Goal: Communication & Community: Answer question/provide support

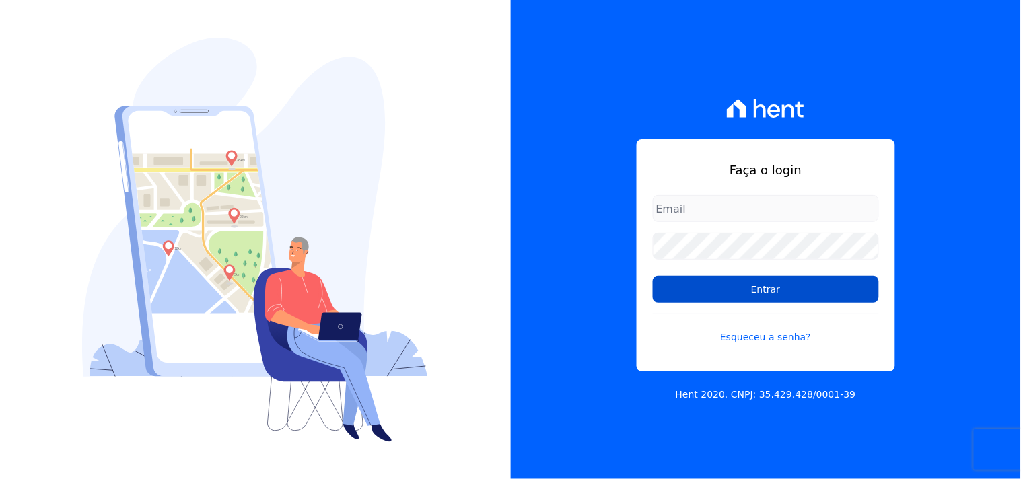
type input "mondeo@mondeoconstrutora.com.br"
click at [828, 287] on input "Entrar" at bounding box center [766, 289] width 226 height 27
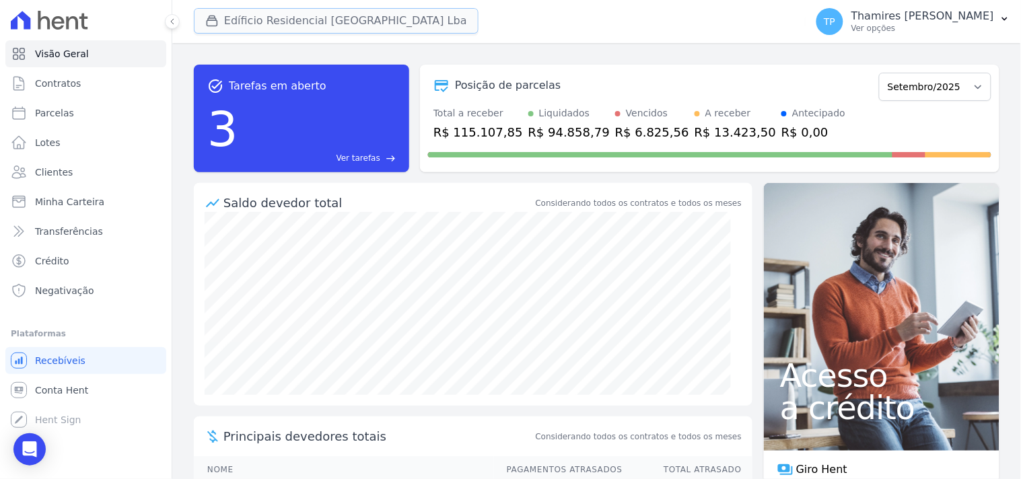
click at [306, 23] on button "Edíficio Residencial [GEOGRAPHIC_DATA] Lba" at bounding box center [336, 21] width 285 height 26
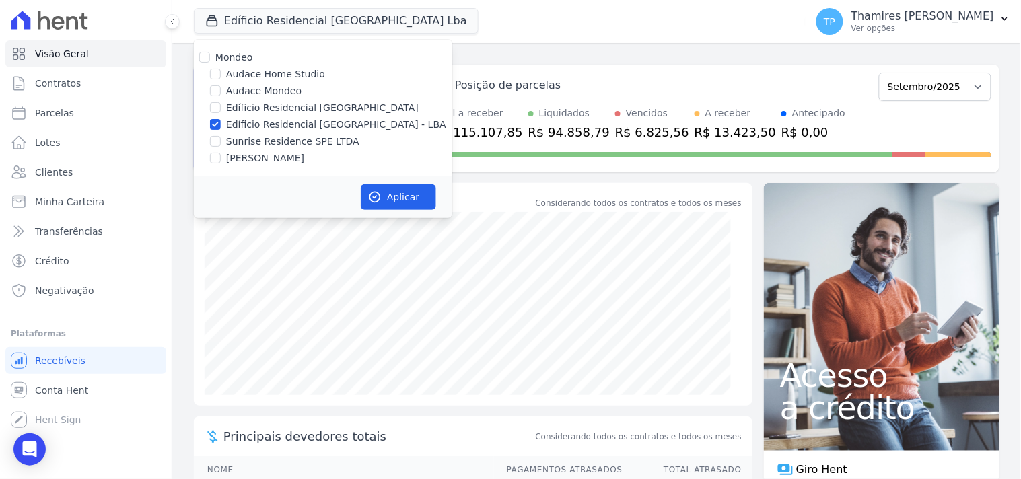
click at [254, 95] on label "Audace Mondeo" at bounding box center [263, 91] width 75 height 14
click at [221, 95] on input "Audace Mondeo" at bounding box center [215, 90] width 11 height 11
checkbox input "true"
click at [269, 118] on label "Edíficio Residencial [GEOGRAPHIC_DATA] - LBA" at bounding box center [336, 125] width 220 height 14
click at [221, 119] on input "Edíficio Residencial [GEOGRAPHIC_DATA] - LBA" at bounding box center [215, 124] width 11 height 11
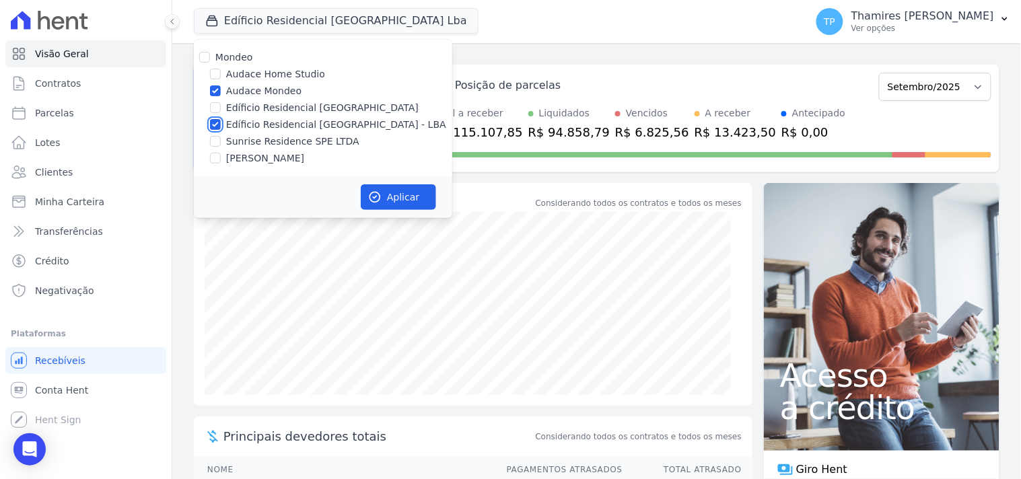
checkbox input "false"
drag, startPoint x: 394, startPoint y: 204, endPoint x: 388, endPoint y: 200, distance: 7.8
click at [394, 202] on button "Aplicar" at bounding box center [398, 197] width 75 height 26
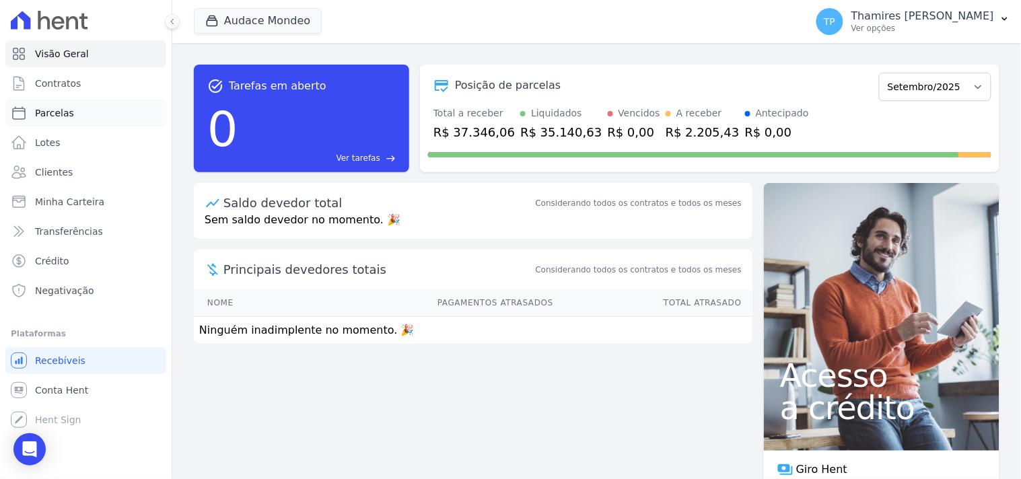
click at [44, 108] on span "Parcelas" at bounding box center [54, 112] width 39 height 13
select select
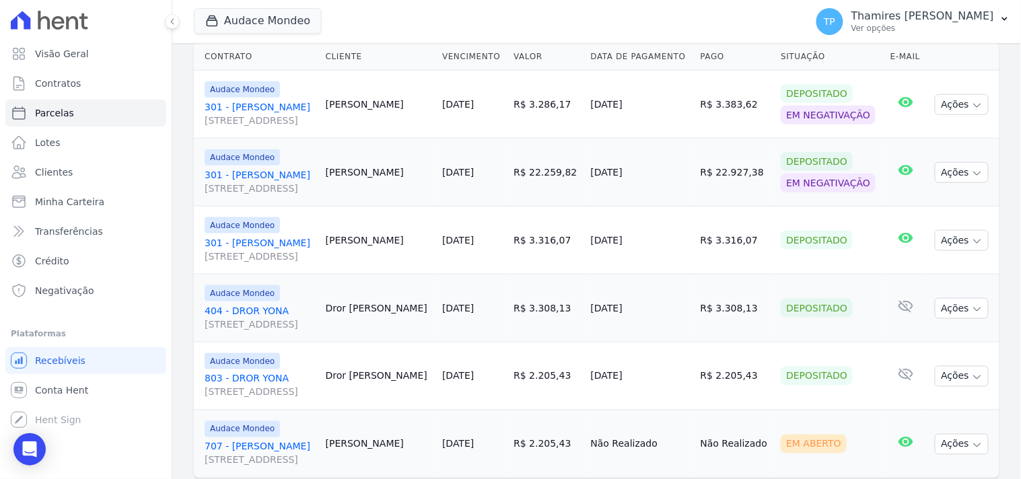
scroll to position [371, 0]
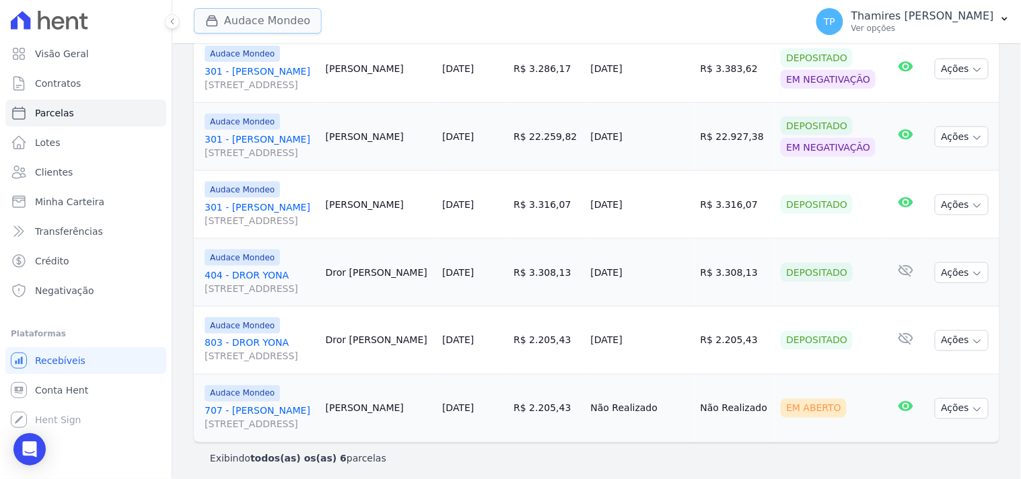
click at [214, 23] on icon "button" at bounding box center [211, 20] width 13 height 13
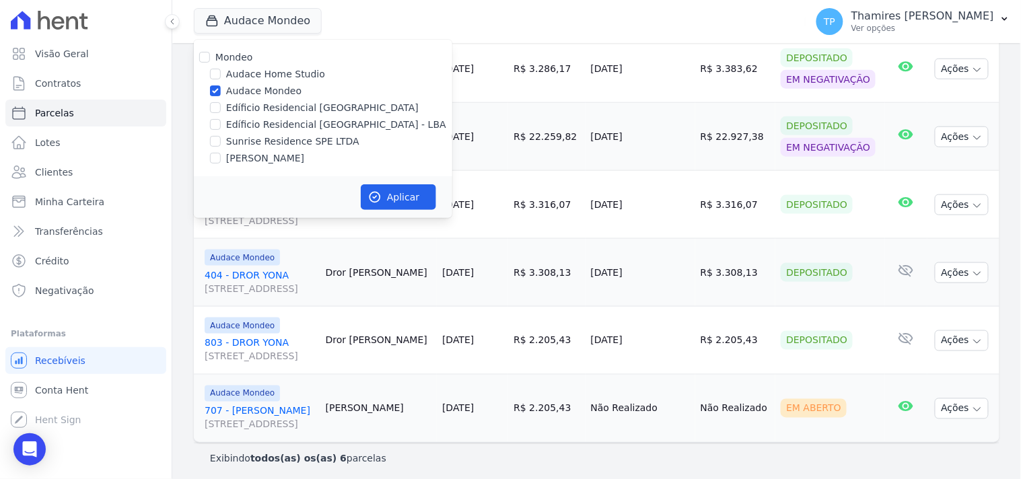
click at [256, 156] on label "[PERSON_NAME]" at bounding box center [265, 158] width 78 height 14
click at [221, 156] on input "[PERSON_NAME]" at bounding box center [215, 158] width 11 height 11
checkbox input "true"
click at [260, 87] on label "Audace Mondeo" at bounding box center [263, 91] width 75 height 14
click at [221, 87] on input "Audace Mondeo" at bounding box center [215, 90] width 11 height 11
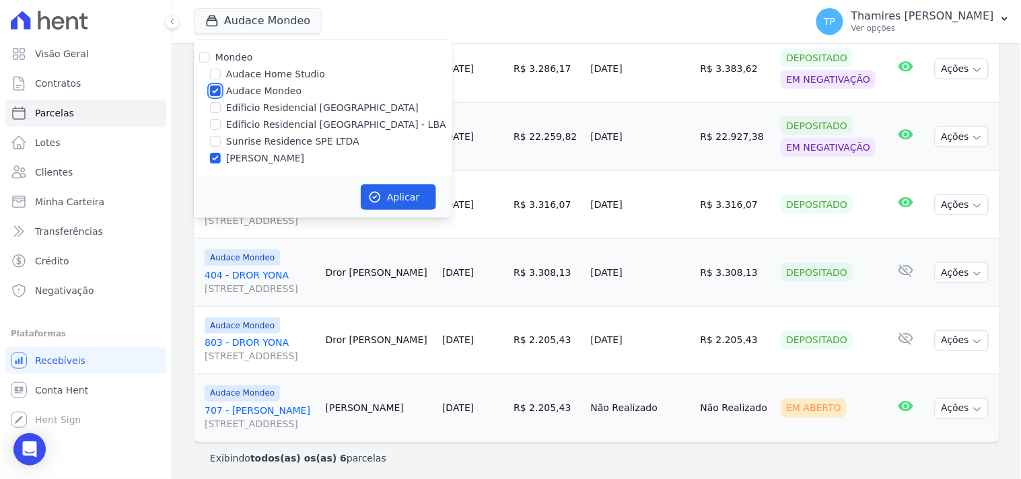
checkbox input "false"
click at [413, 194] on button "Aplicar" at bounding box center [398, 197] width 75 height 26
select select
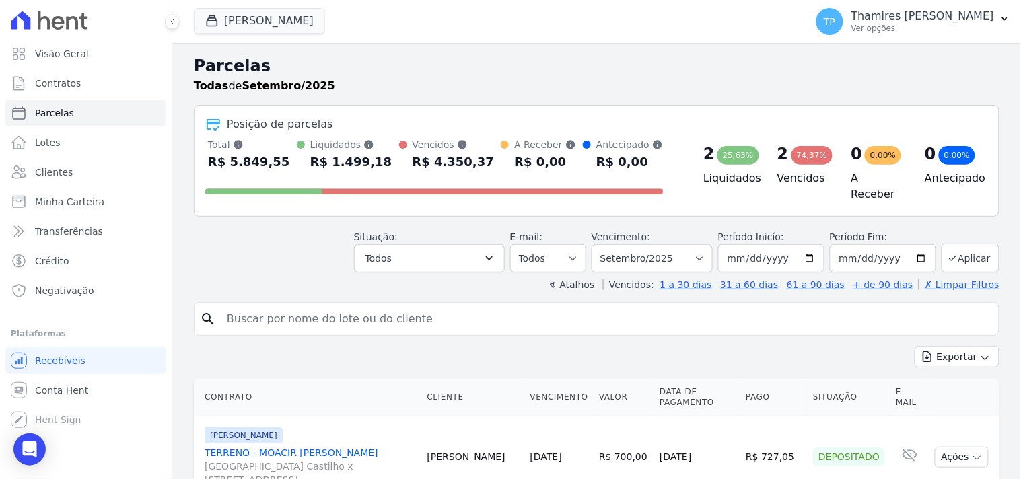
scroll to position [299, 0]
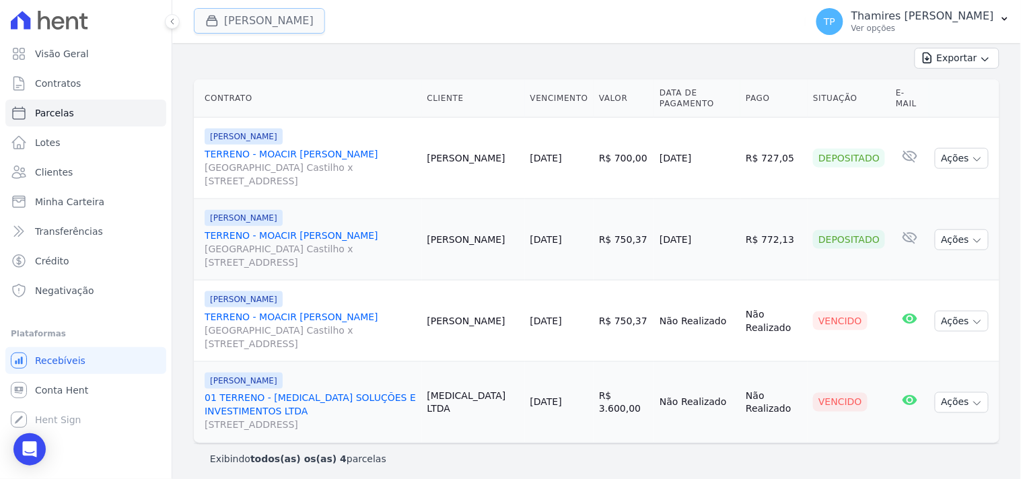
click at [213, 11] on button "Terreno De Goioerê" at bounding box center [259, 21] width 131 height 26
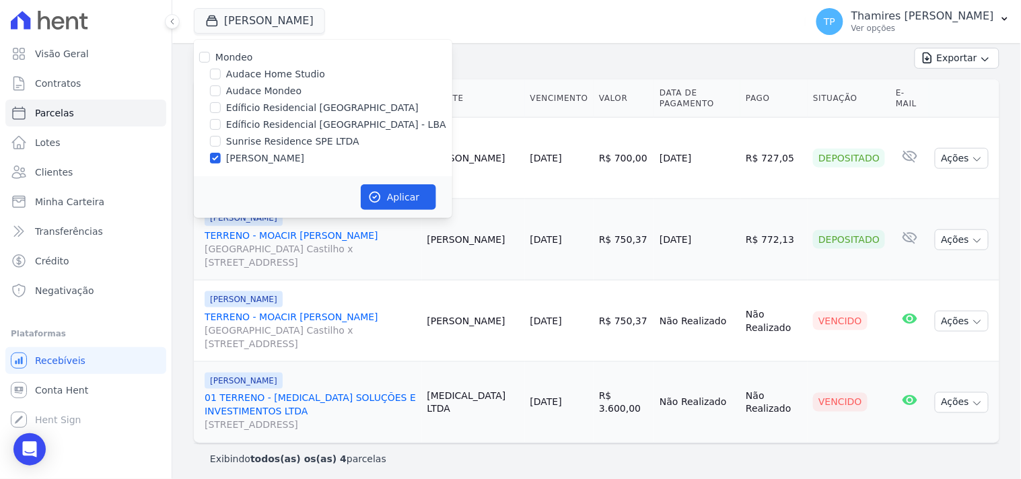
drag, startPoint x: 250, startPoint y: 124, endPoint x: 252, endPoint y: 159, distance: 35.1
click at [251, 124] on label "Edíficio Residencial [GEOGRAPHIC_DATA] - LBA" at bounding box center [336, 125] width 220 height 14
click at [221, 124] on input "Edíficio Residencial [GEOGRAPHIC_DATA] - LBA" at bounding box center [215, 124] width 11 height 11
checkbox input "true"
click at [258, 150] on div "Mondeo Audace Home Studio Audace Mondeo Edíficio Residencial Grevílea Park Edíf…" at bounding box center [323, 108] width 258 height 137
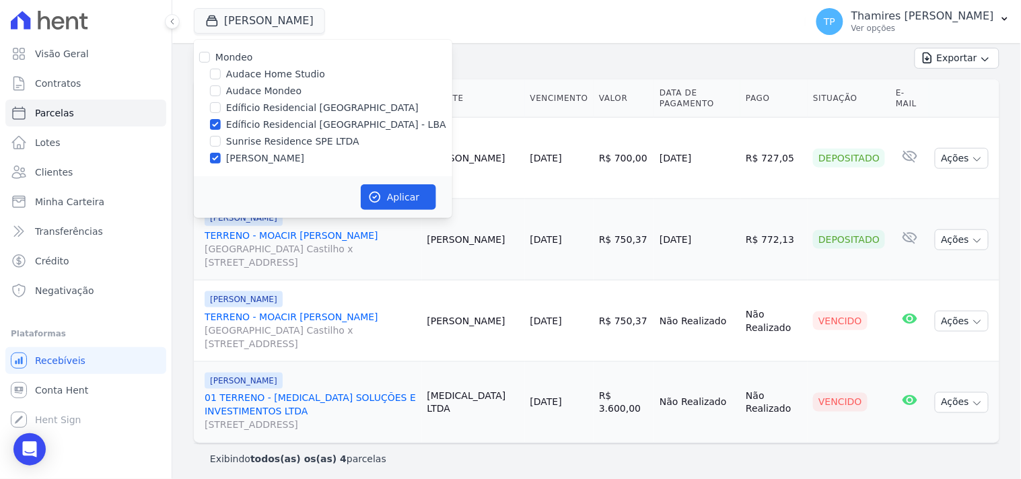
click at [263, 151] on label "[PERSON_NAME]" at bounding box center [265, 158] width 78 height 14
click at [221, 153] on input "[PERSON_NAME]" at bounding box center [215, 158] width 11 height 11
checkbox input "false"
click at [404, 189] on button "Aplicar" at bounding box center [398, 197] width 75 height 26
select select
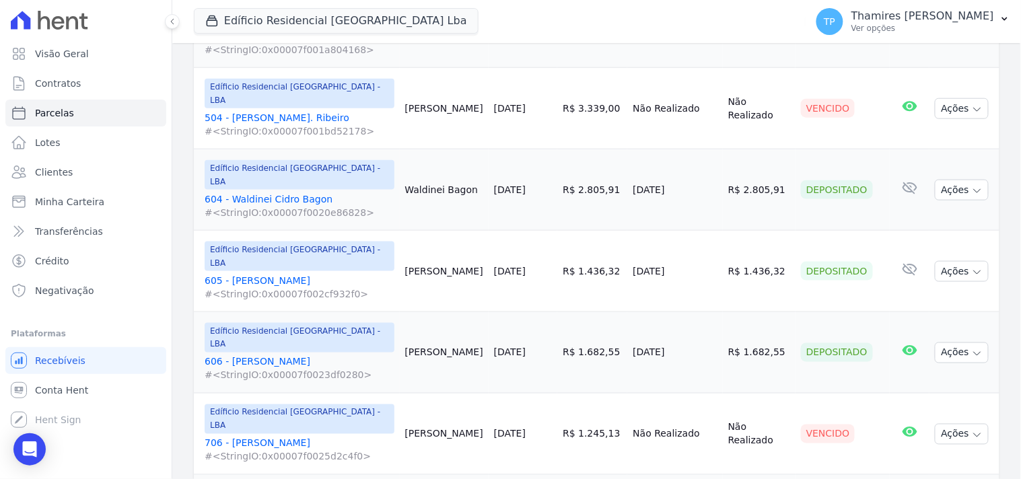
scroll to position [1681, 0]
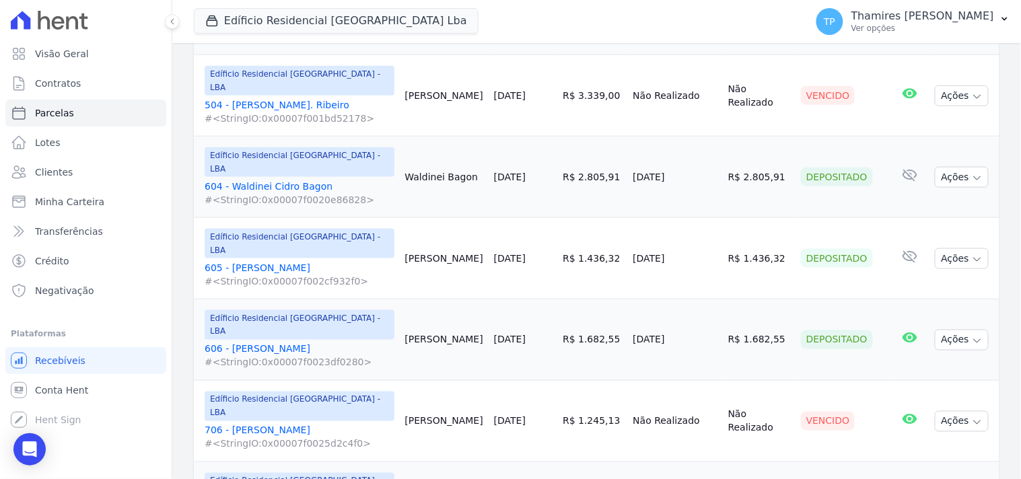
select select
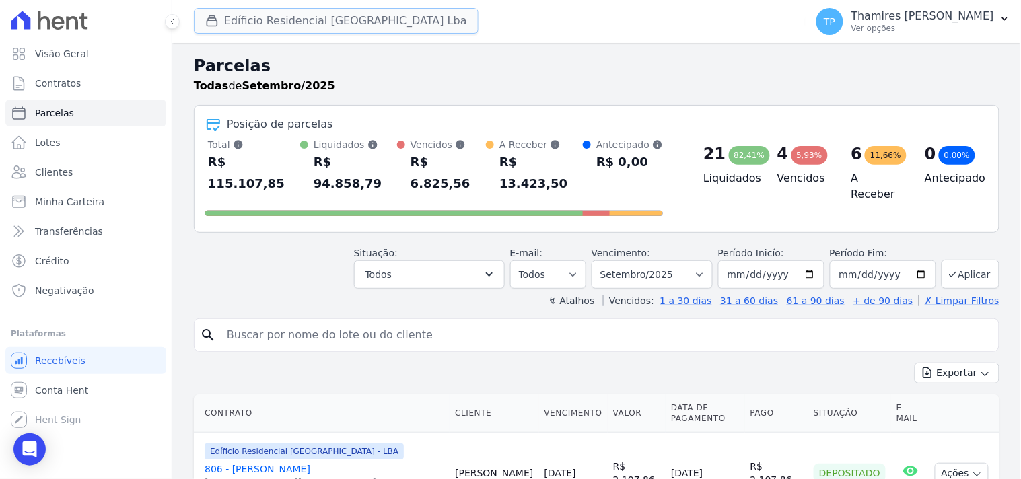
click at [310, 24] on button "Edíficio Residencial Grevílea Park Lba" at bounding box center [336, 21] width 285 height 26
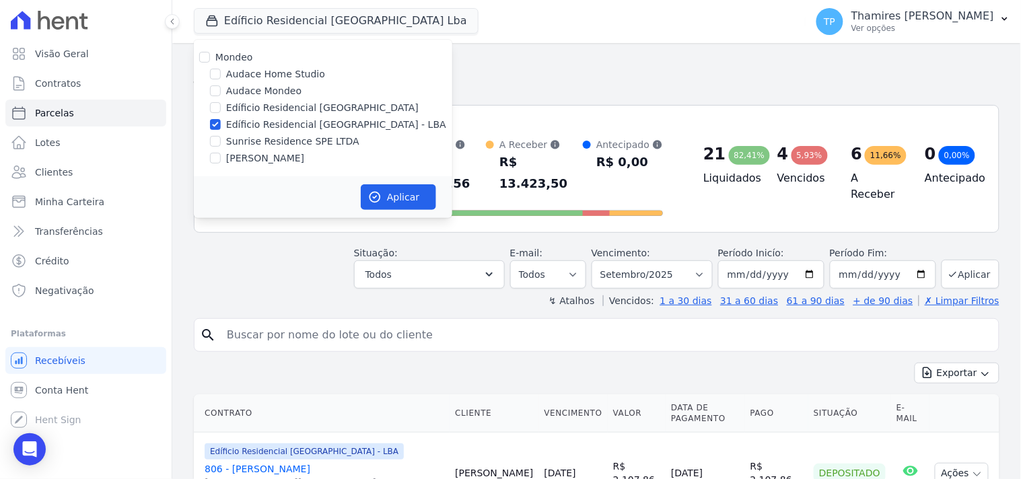
click at [267, 135] on label "Sunrise Residence SPE LTDA" at bounding box center [292, 142] width 133 height 14
click at [221, 136] on input "Sunrise Residence SPE LTDA" at bounding box center [215, 141] width 11 height 11
checkbox input "true"
click at [283, 123] on label "Edíficio Residencial [GEOGRAPHIC_DATA] - LBA" at bounding box center [336, 125] width 220 height 14
click at [221, 123] on input "Edíficio Residencial [GEOGRAPHIC_DATA] - LBA" at bounding box center [215, 124] width 11 height 11
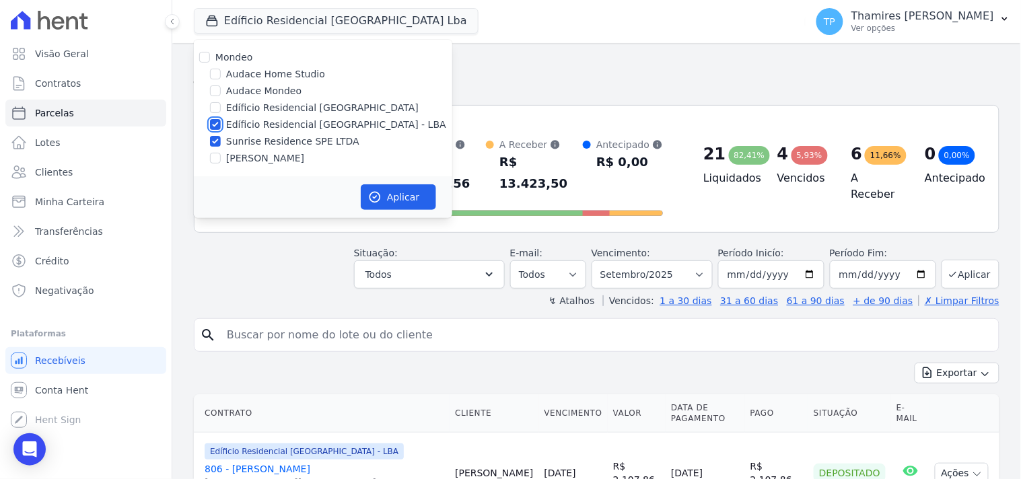
checkbox input "false"
click at [391, 184] on button "Aplicar" at bounding box center [398, 197] width 75 height 26
select select
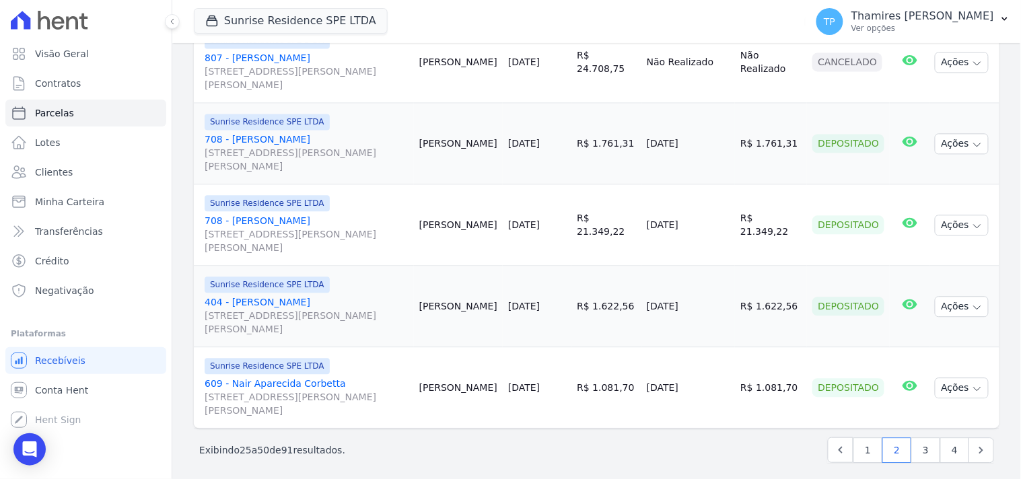
scroll to position [2028, 0]
click at [911, 443] on link "3" at bounding box center [925, 449] width 29 height 26
select select
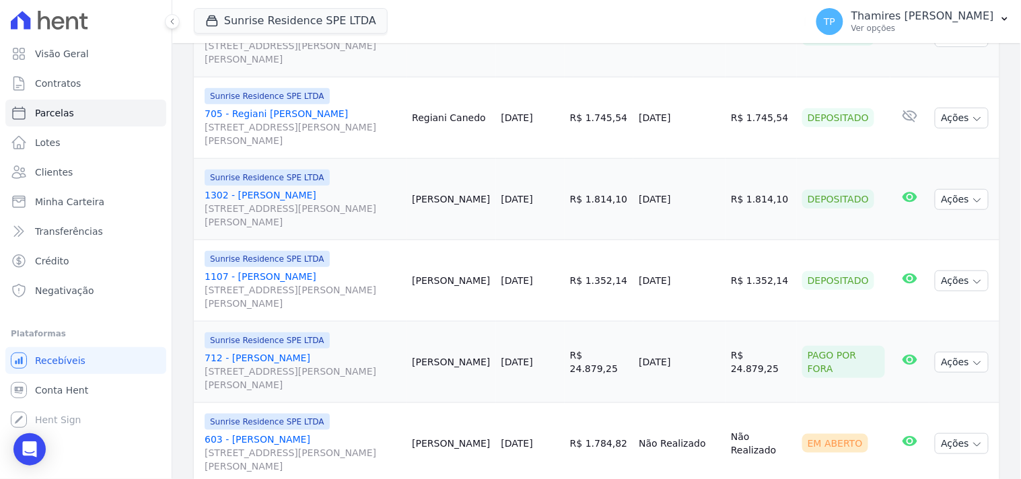
scroll to position [1570, 0]
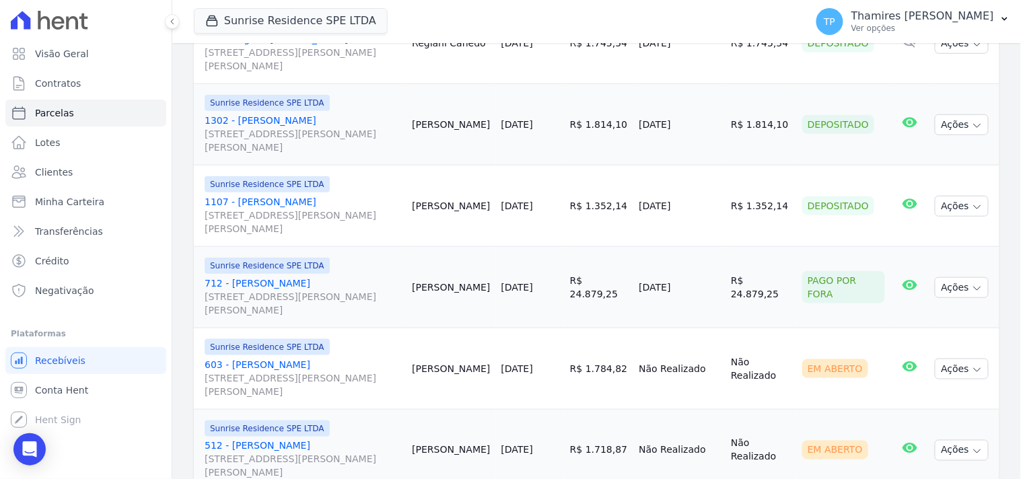
drag, startPoint x: 631, startPoint y: 271, endPoint x: 691, endPoint y: 277, distance: 60.9
click at [691, 277] on tr "Sunrise Residence SPE LTDA 712 - Claudinei Zampieri Rosa da Silva Rua Anacleto …" at bounding box center [597, 287] width 806 height 81
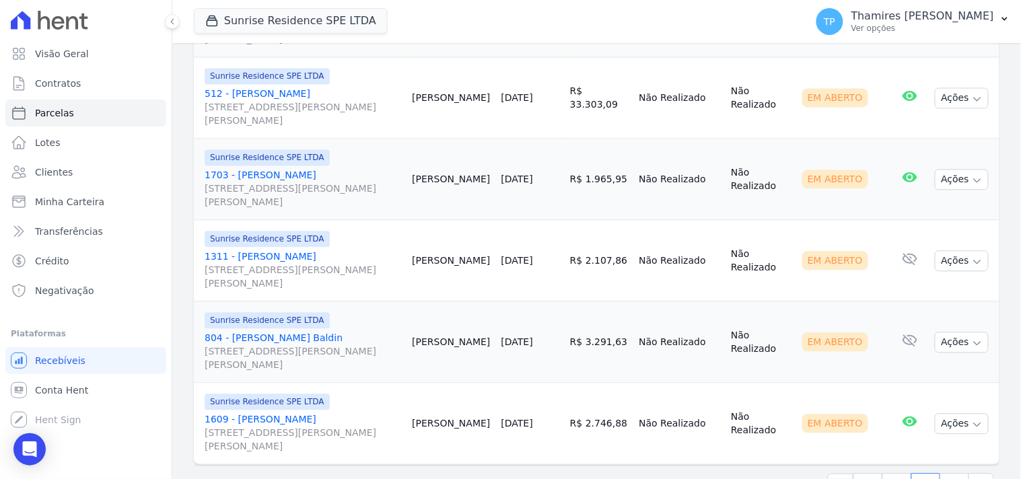
scroll to position [2028, 0]
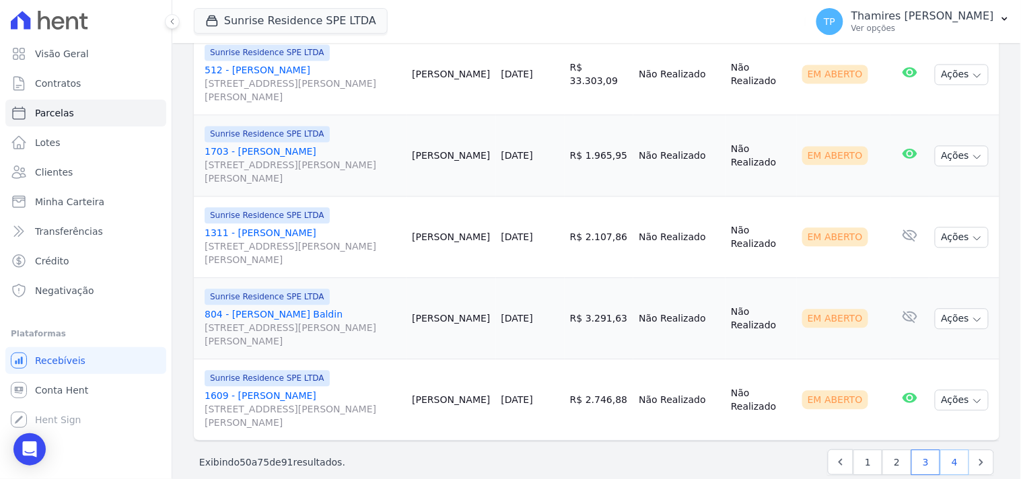
click at [954, 450] on link "4" at bounding box center [954, 463] width 29 height 26
select select
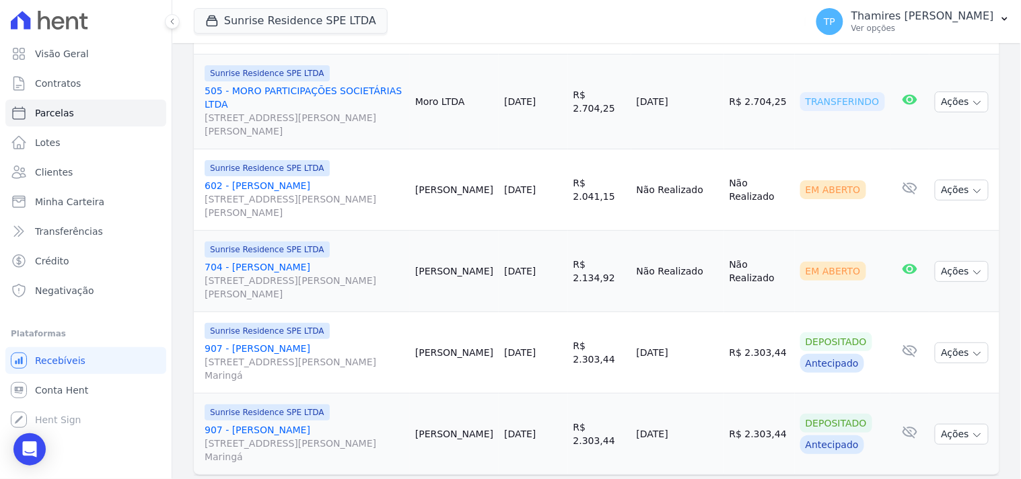
scroll to position [1295, 0]
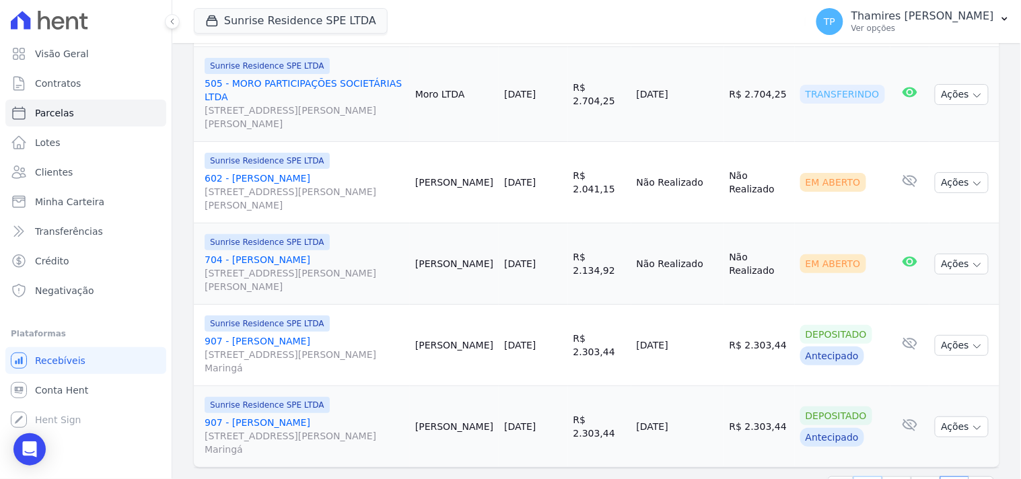
select select
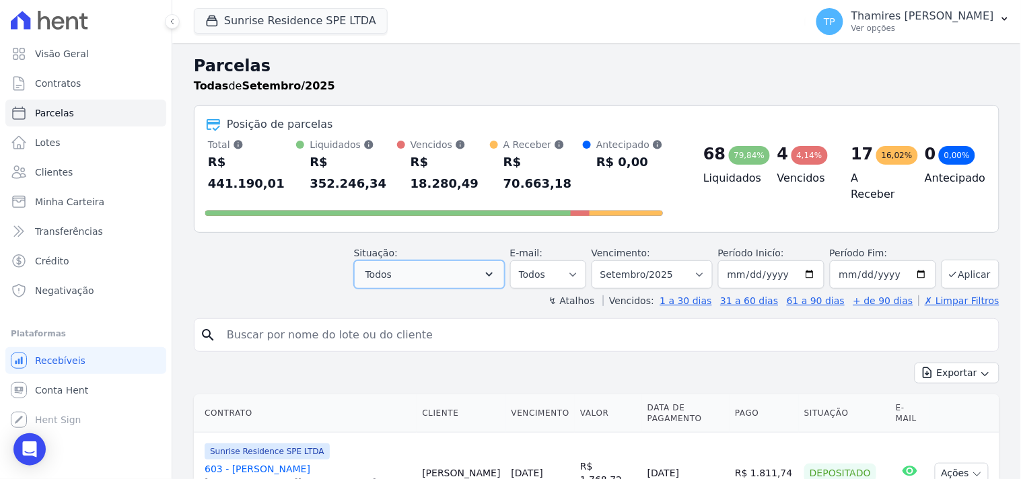
click at [436, 260] on button "Todos" at bounding box center [429, 274] width 151 height 28
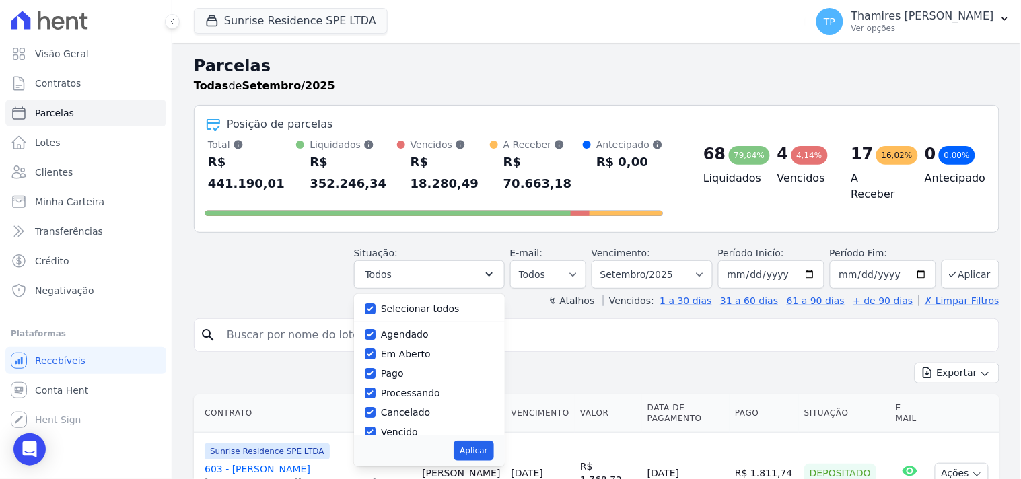
click at [415, 304] on label "Selecionar todos" at bounding box center [420, 309] width 79 height 11
click at [376, 304] on input "Selecionar todos" at bounding box center [370, 309] width 11 height 11
checkbox input "false"
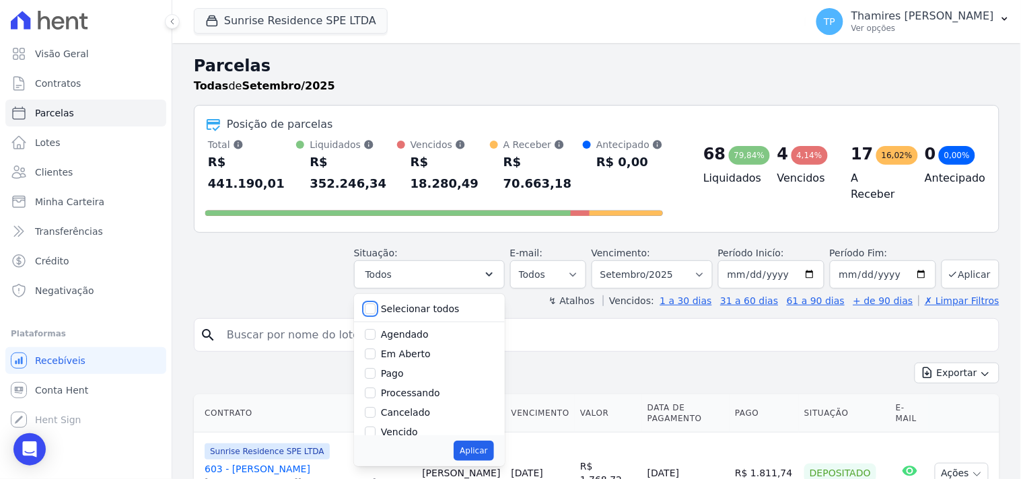
checkbox input "false"
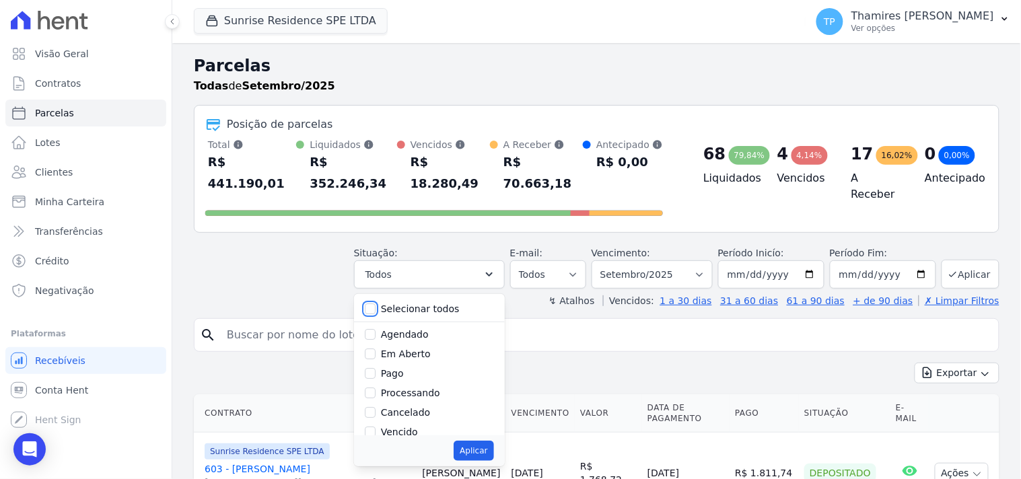
checkbox input "false"
click at [416, 352] on label "Vencido" at bounding box center [399, 357] width 37 height 11
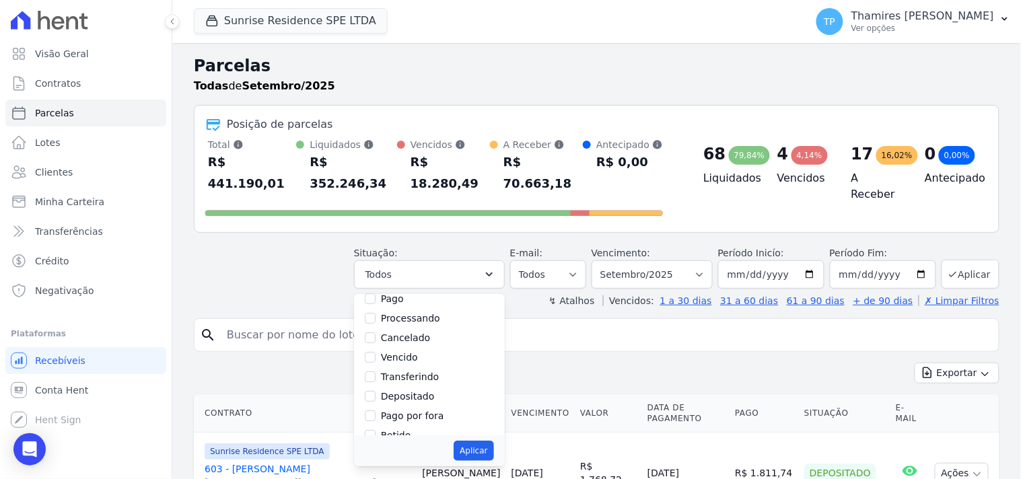
click at [376, 352] on input "Vencido" at bounding box center [370, 357] width 11 height 11
checkbox input "true"
drag, startPoint x: 492, startPoint y: 429, endPoint x: 528, endPoint y: 351, distance: 85.8
click at [492, 441] on button "Aplicar" at bounding box center [474, 451] width 40 height 20
select select "overdue"
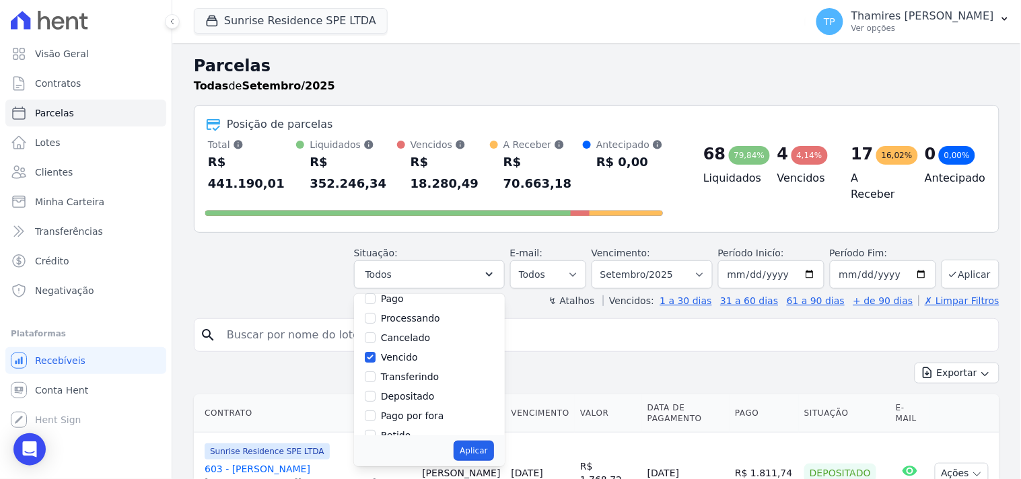
scroll to position [26, 0]
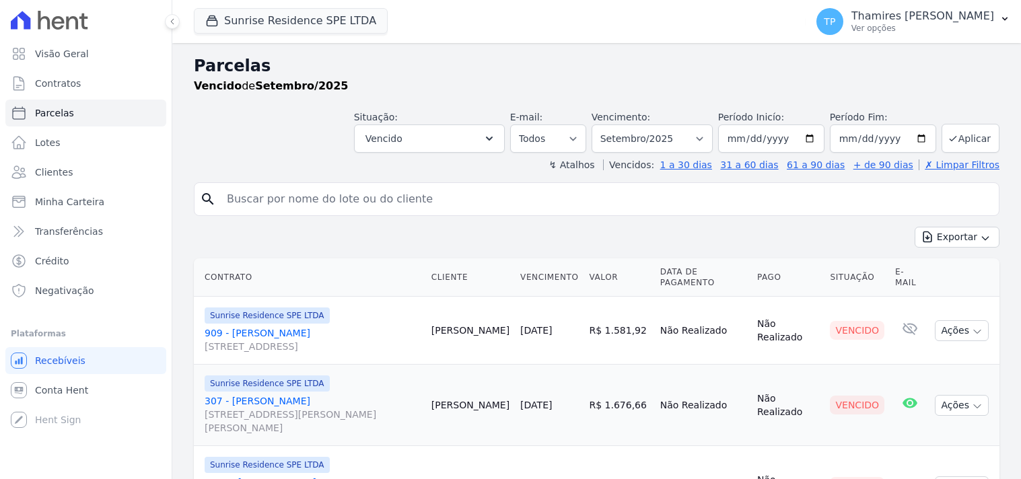
select select
click at [676, 148] on select "Filtrar por período ──────── Todos os meses Fevereiro/2024 Março/2024 Abril/202…" at bounding box center [652, 139] width 121 height 28
select select "02/2024"
click at [600, 125] on select "Filtrar por período ──────── Todos os meses Fevereiro/2024 Março/2024 Abril/202…" at bounding box center [652, 139] width 121 height 28
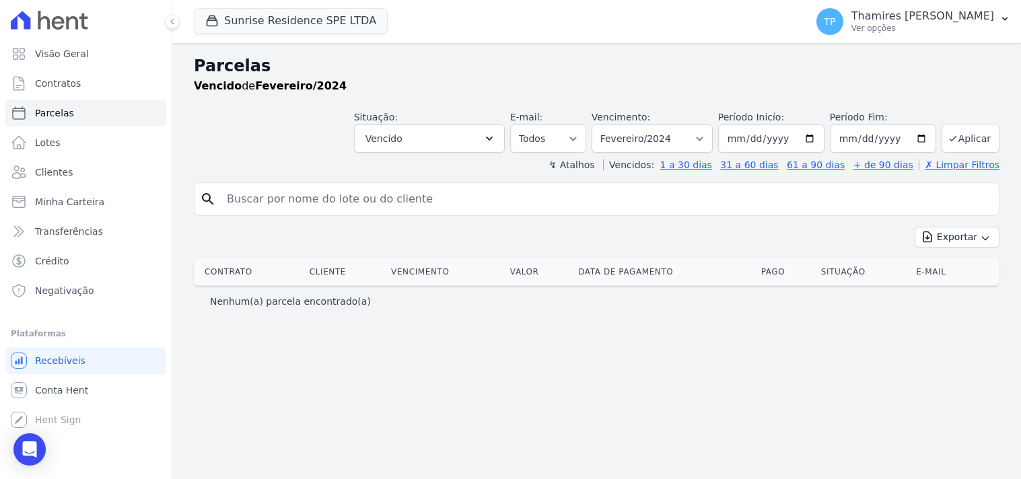
select select
click at [656, 139] on select "Filtrar por período ──────── Todos os meses Fevereiro/2024 Março/2024 Abril/202…" at bounding box center [652, 139] width 121 height 28
select select "all"
click at [611, 125] on select "Filtrar por período ──────── Todos os meses Fevereiro/2024 Março/2024 Abril/202…" at bounding box center [652, 139] width 121 height 28
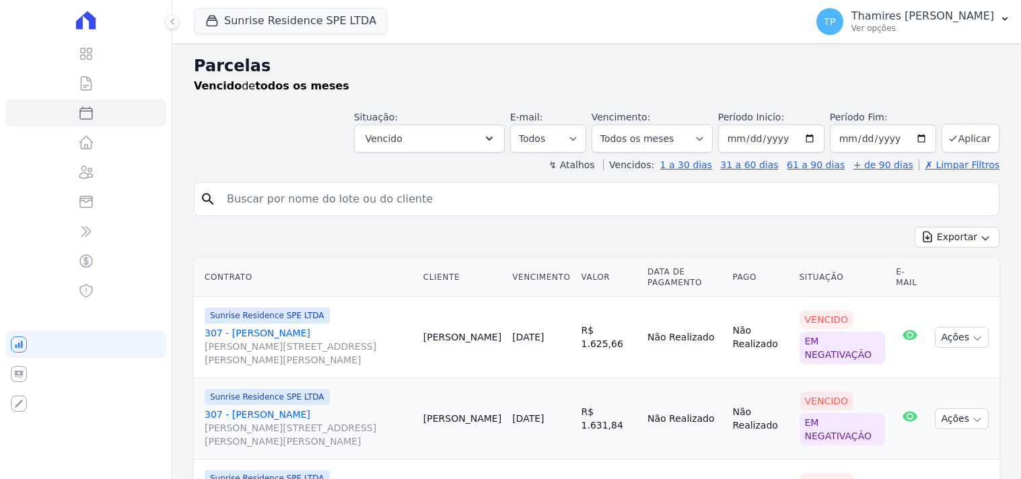
select select
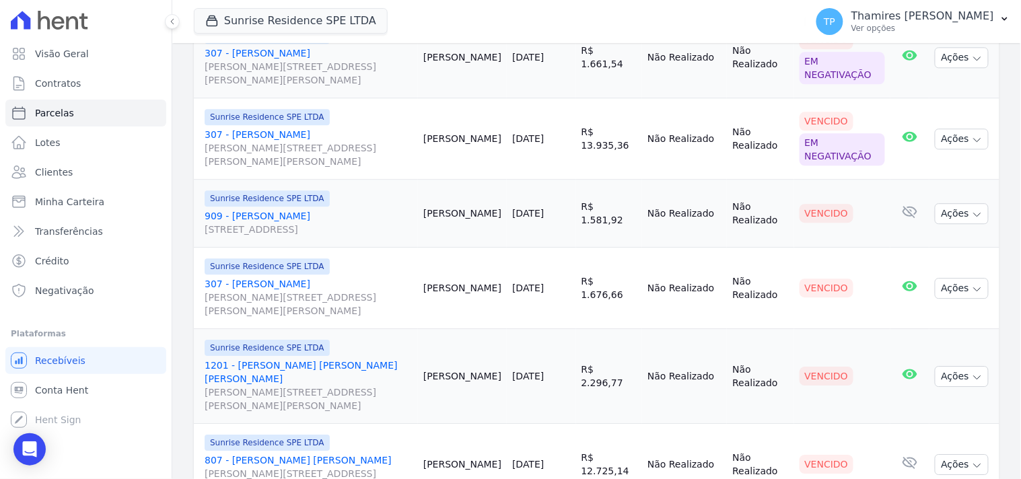
scroll to position [897, 0]
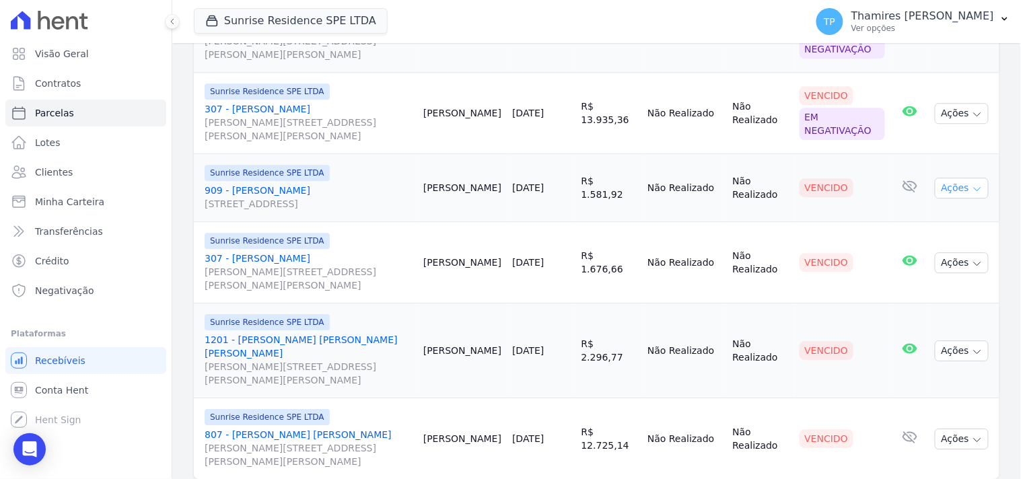
click at [943, 178] on button "Ações" at bounding box center [962, 188] width 54 height 21
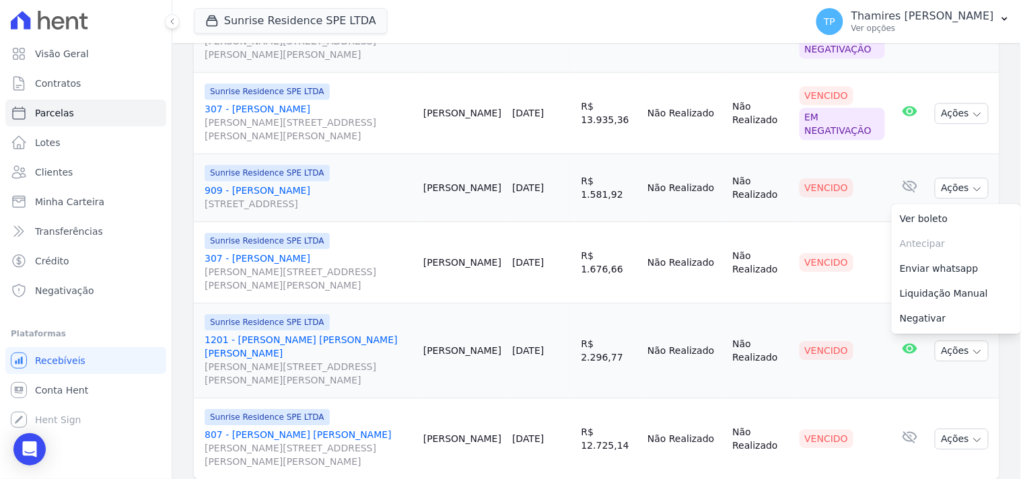
click at [292, 184] on link "909 - [PERSON_NAME] [STREET_ADDRESS]" at bounding box center [309, 197] width 208 height 27
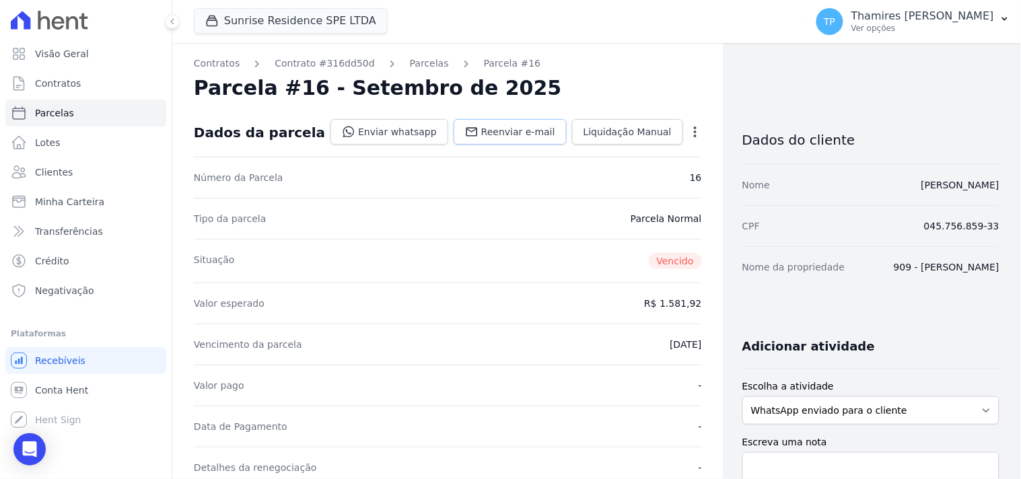
click at [502, 130] on span "Reenviar e-mail" at bounding box center [518, 131] width 74 height 13
click at [391, 133] on link "Enviar whatsapp" at bounding box center [389, 132] width 118 height 26
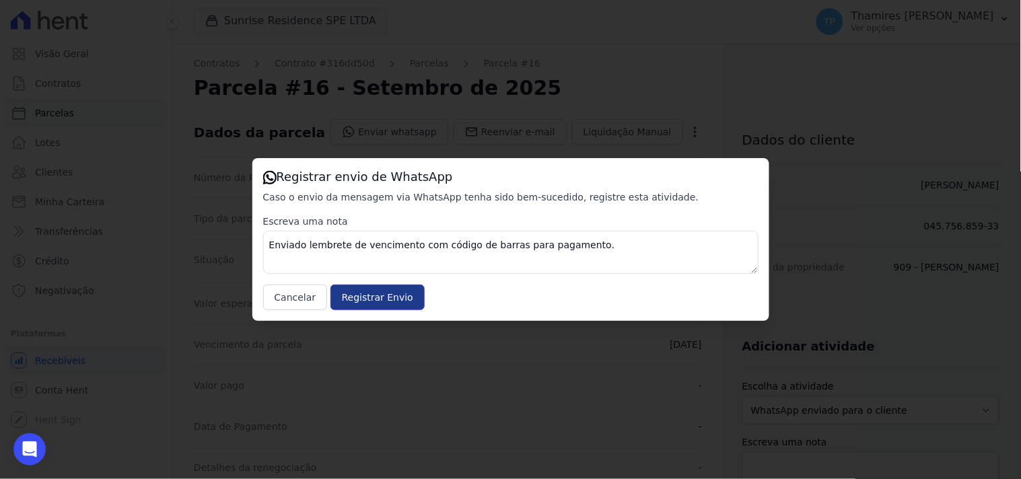
click at [365, 290] on input "Registrar Envio" at bounding box center [377, 298] width 94 height 26
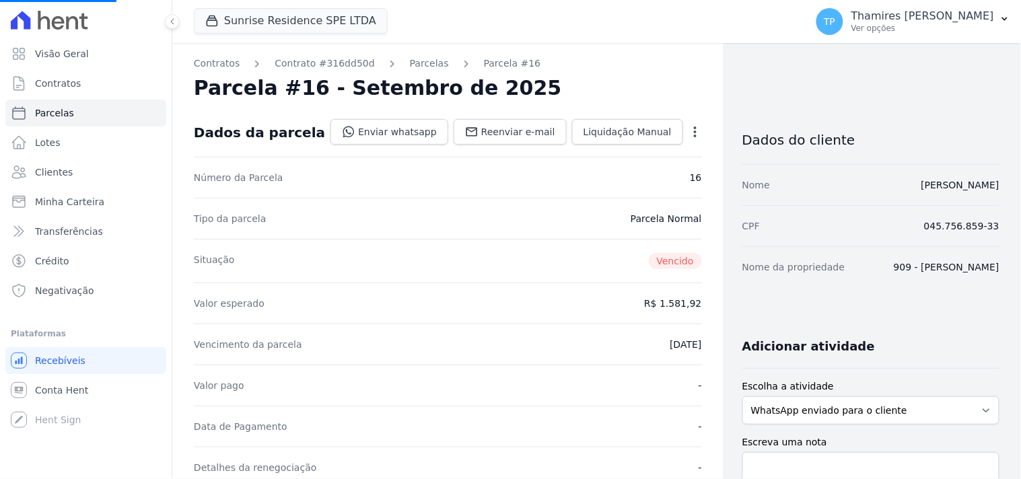
select select
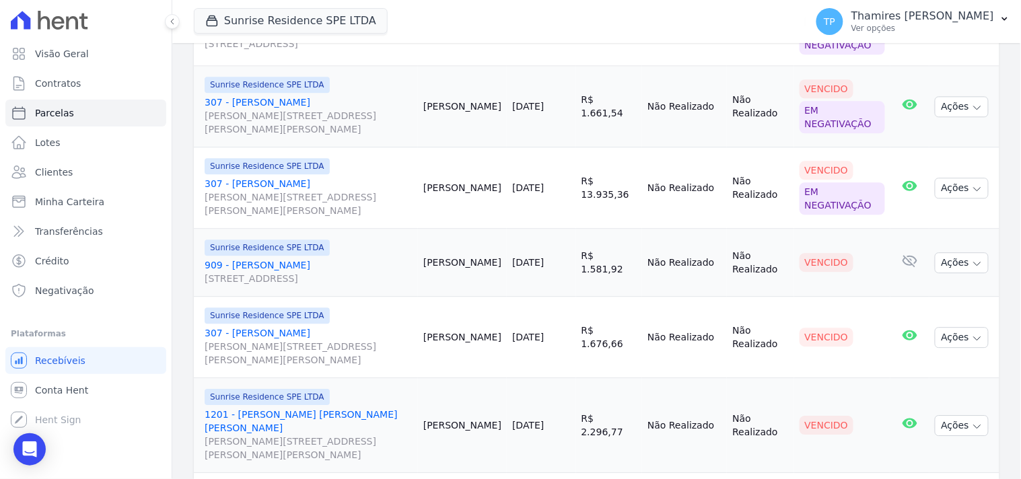
scroll to position [897, 0]
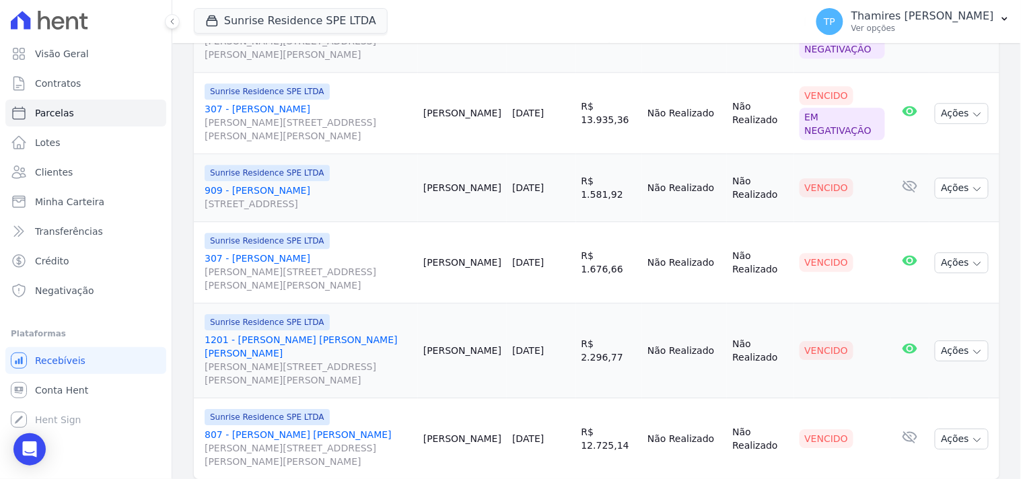
click at [274, 252] on link "307 - Sandra da Silva Gobo Rua Anacleto Luiz de Oliveira, 146, Apto 307, Gleba …" at bounding box center [309, 272] width 208 height 40
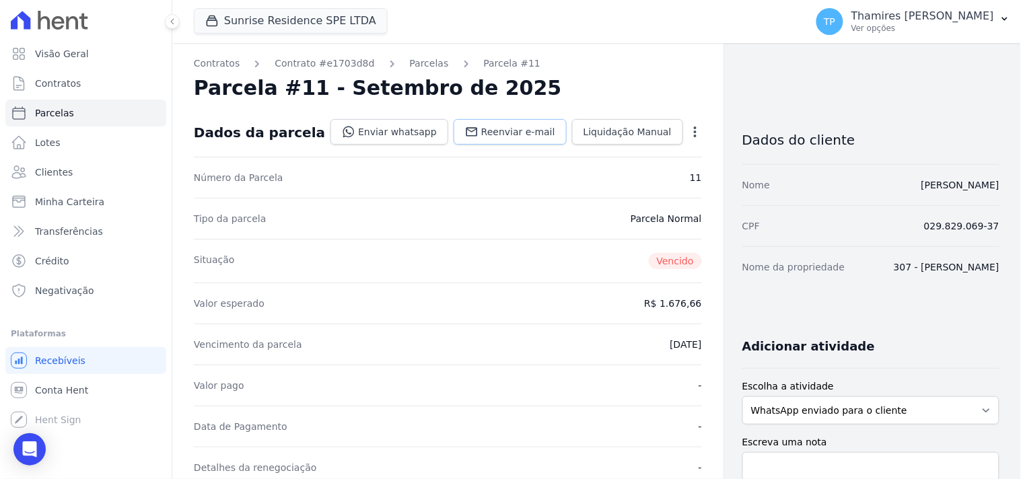
drag, startPoint x: 497, startPoint y: 128, endPoint x: 467, endPoint y: 129, distance: 29.6
click at [496, 129] on span "Reenviar e-mail" at bounding box center [518, 131] width 74 height 13
click at [380, 129] on link "Enviar whatsapp" at bounding box center [389, 132] width 118 height 26
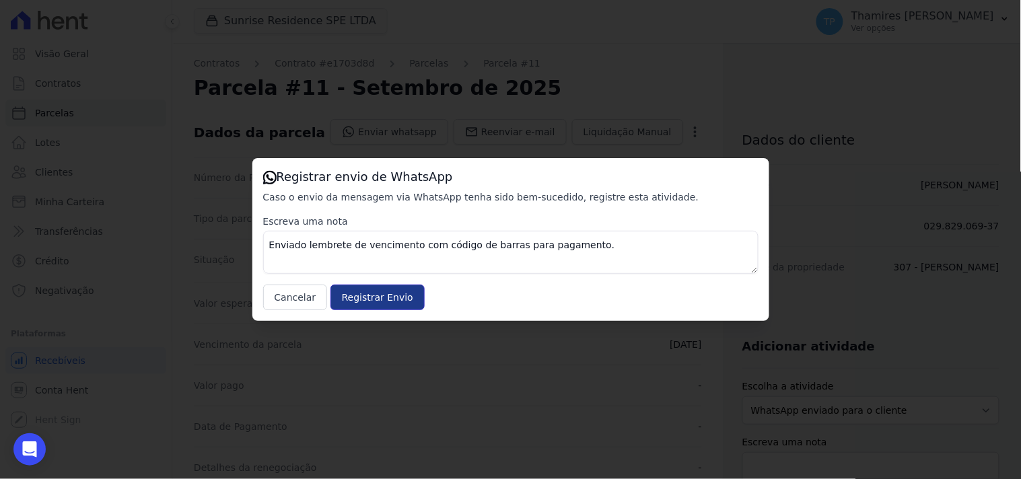
click at [357, 295] on input "Registrar Envio" at bounding box center [377, 298] width 94 height 26
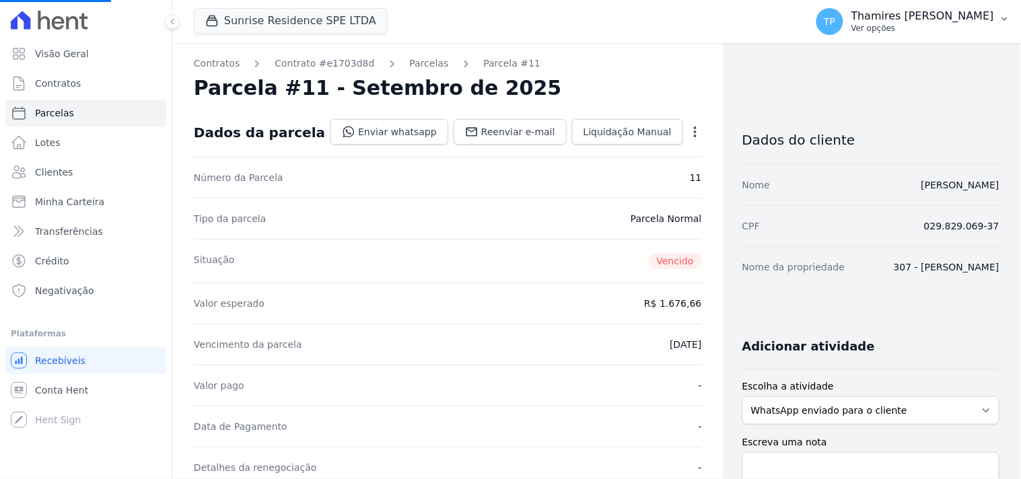
select select
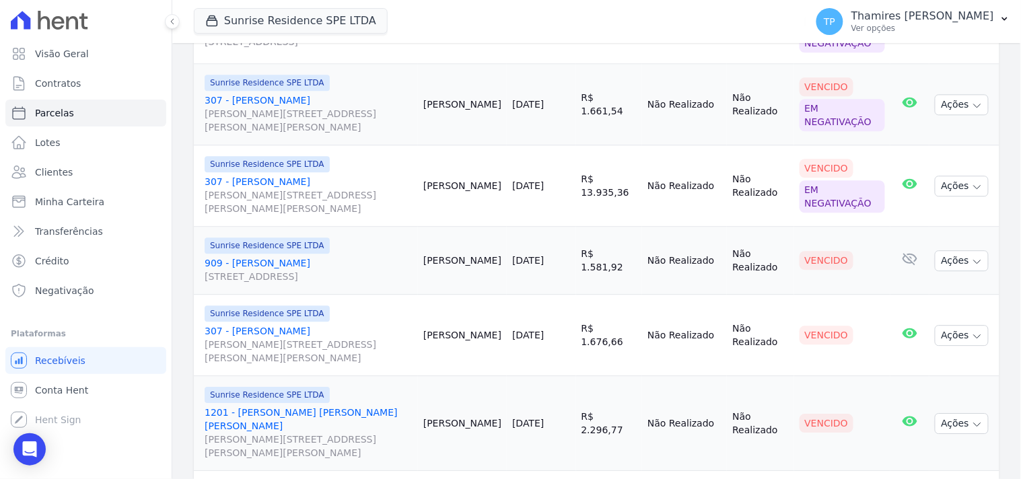
scroll to position [899, 0]
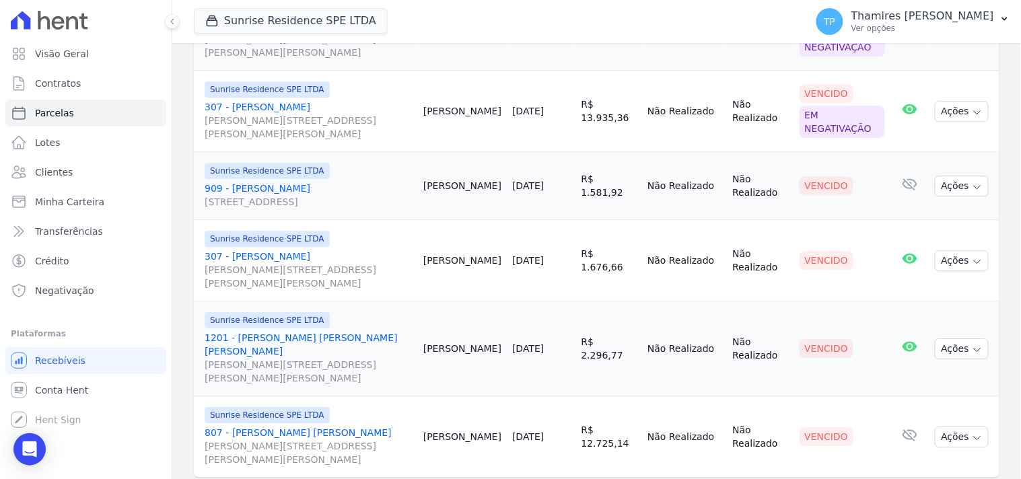
click at [324, 331] on link "1201 - João Victor da Silva Tavares Rua Anacleto Luiz de Oliveira, 146, APTO 12…" at bounding box center [309, 358] width 208 height 54
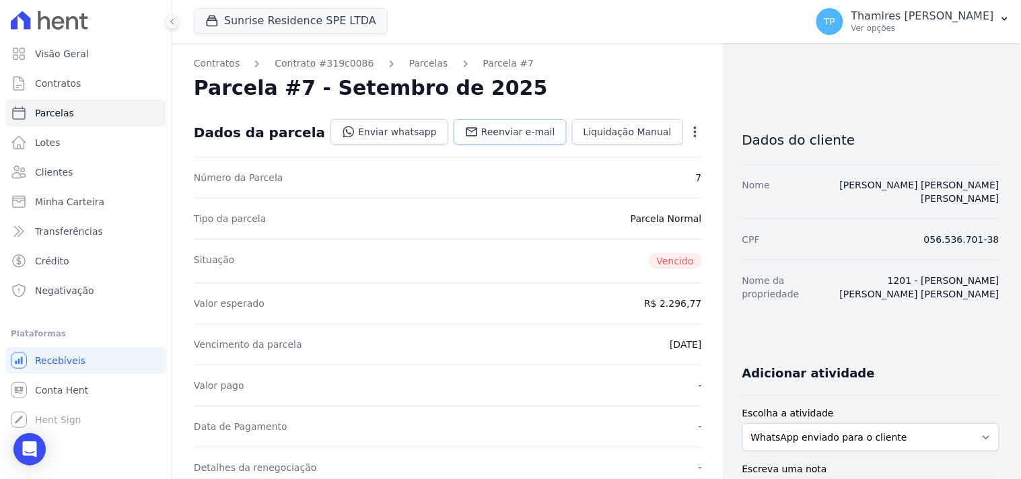
click at [496, 135] on span "Reenviar e-mail" at bounding box center [518, 131] width 74 height 13
click at [399, 131] on link "Enviar whatsapp" at bounding box center [389, 132] width 118 height 26
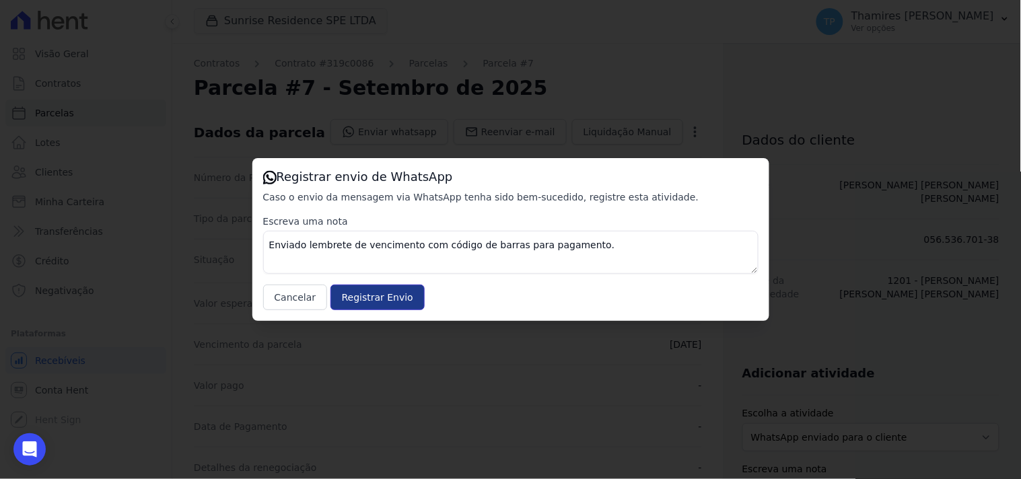
click at [371, 293] on input "Registrar Envio" at bounding box center [377, 298] width 94 height 26
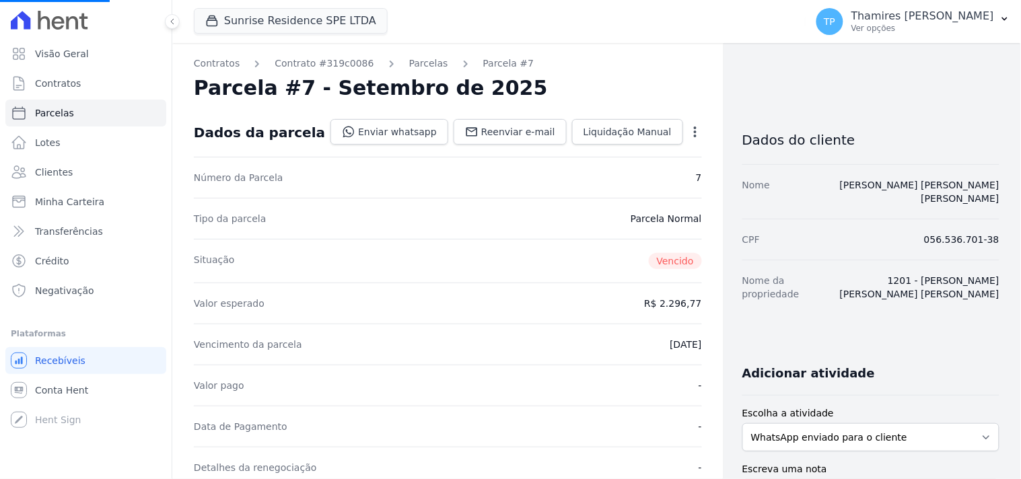
select select
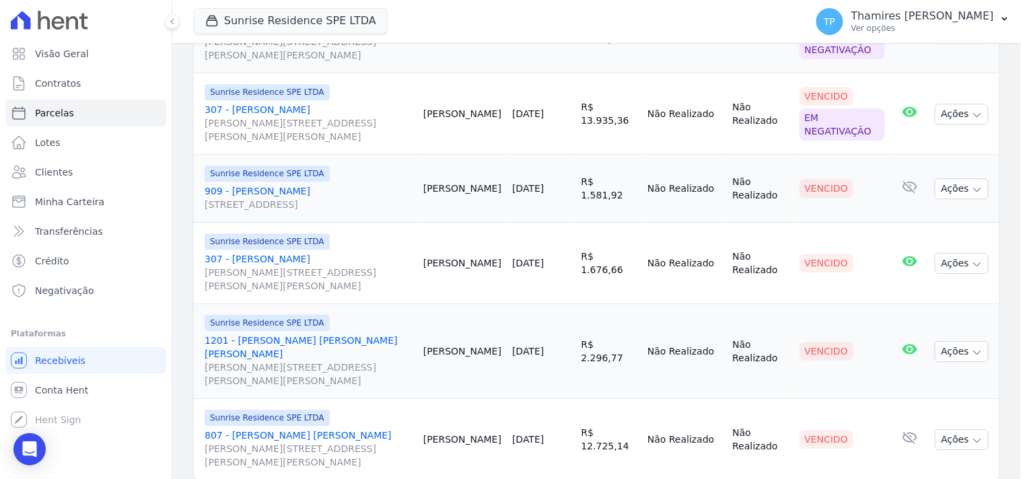
scroll to position [899, 0]
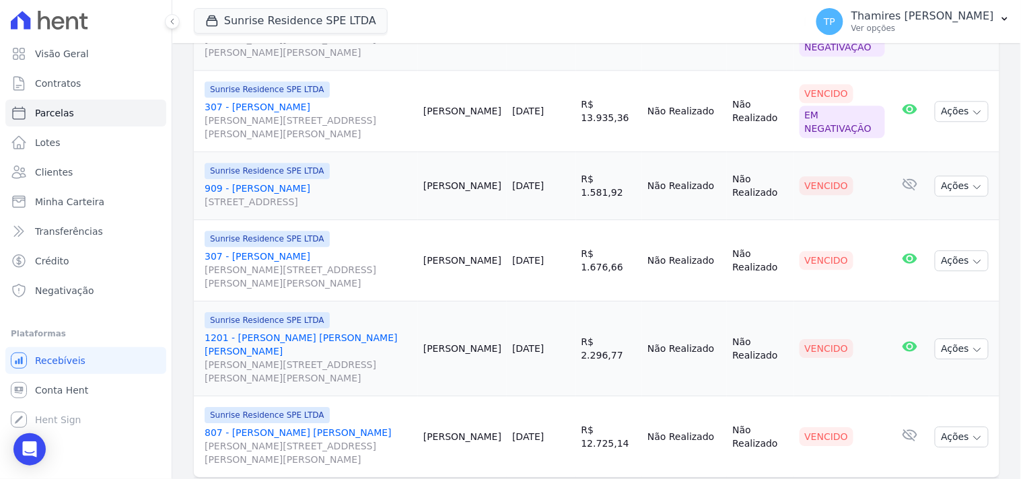
click at [288, 426] on link "807 - Vania da Silva Alves Rua Anacleto Luiz de Oliveira, 146, Apto 807, Gleba …" at bounding box center [309, 446] width 208 height 40
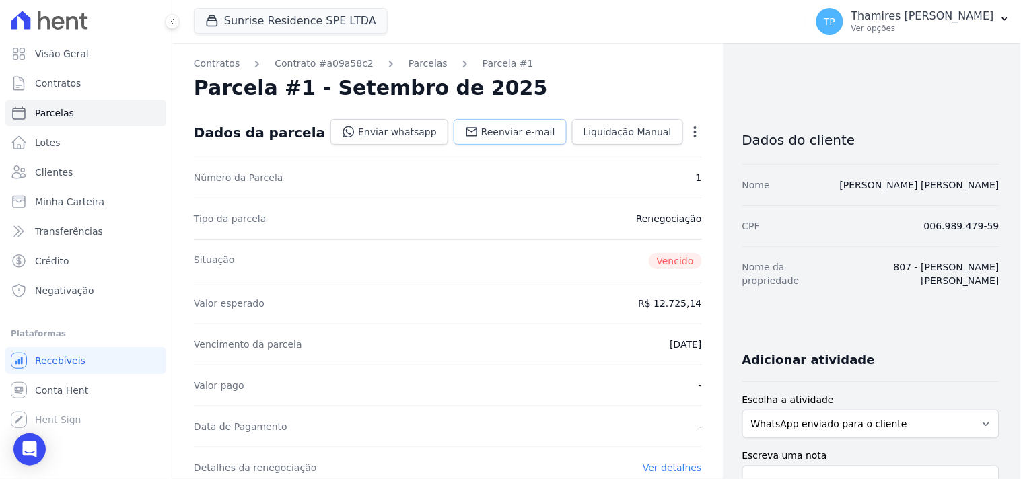
click at [507, 131] on span "Reenviar e-mail" at bounding box center [518, 131] width 74 height 13
click at [418, 122] on link "Enviar whatsapp" at bounding box center [389, 132] width 118 height 26
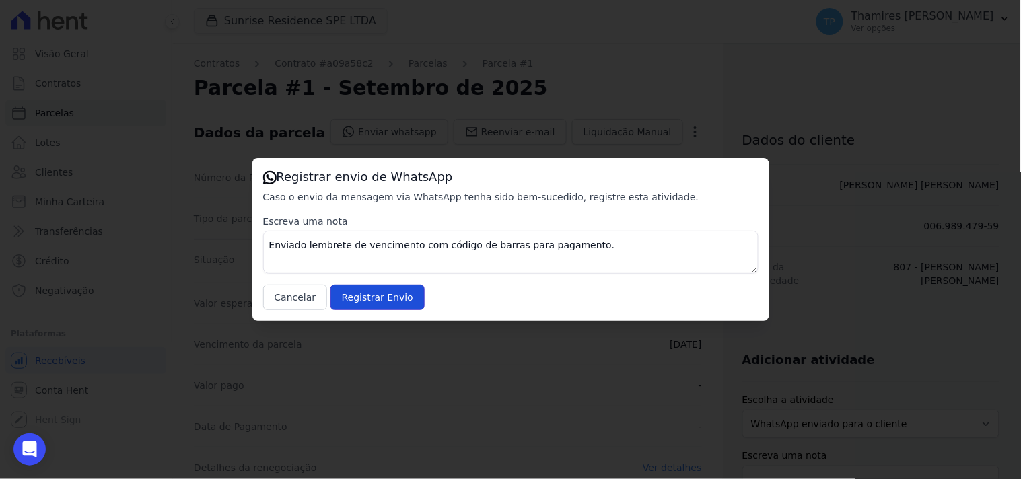
drag, startPoint x: 372, startPoint y: 306, endPoint x: 279, endPoint y: 318, distance: 93.7
click at [372, 306] on input "Registrar Envio" at bounding box center [377, 298] width 94 height 26
click at [342, 292] on input "Registrar Envio" at bounding box center [377, 298] width 94 height 26
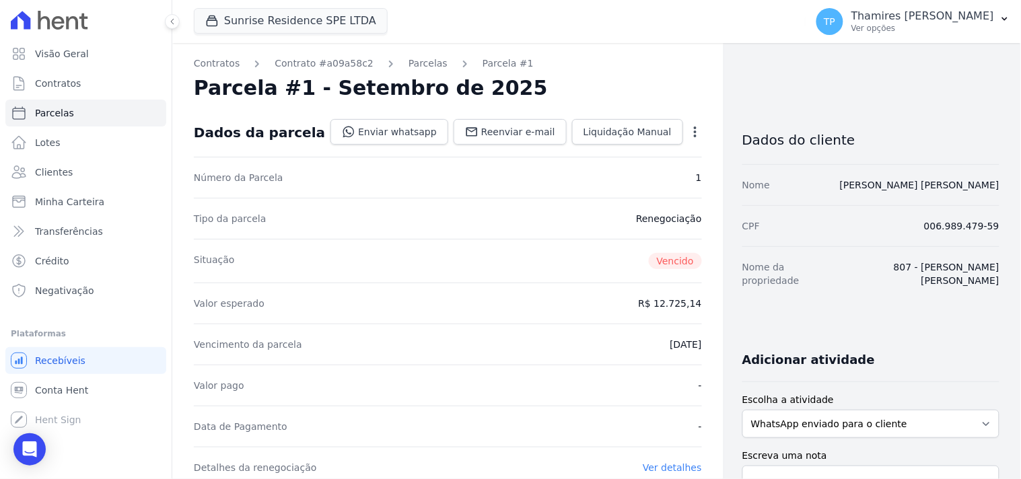
scroll to position [224, 0]
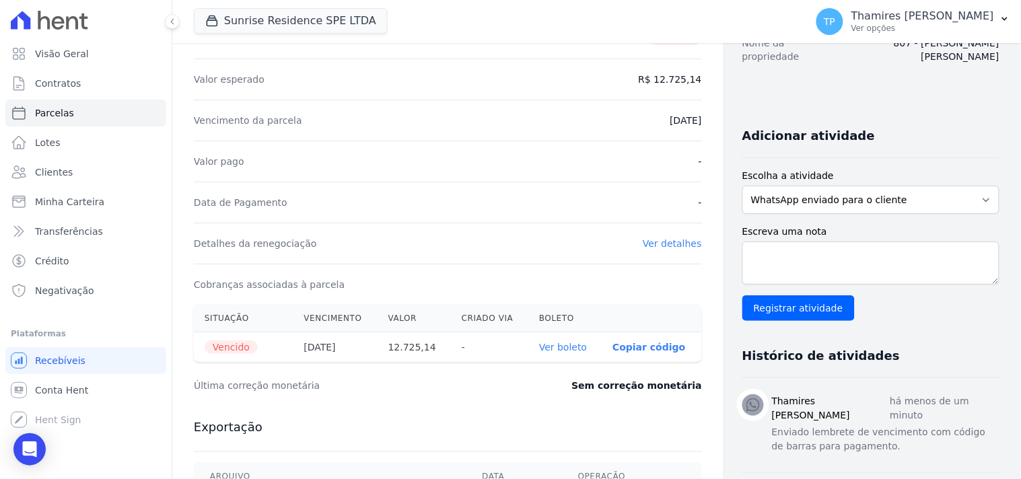
click at [656, 248] on link "Ver detalhes" at bounding box center [672, 243] width 59 height 11
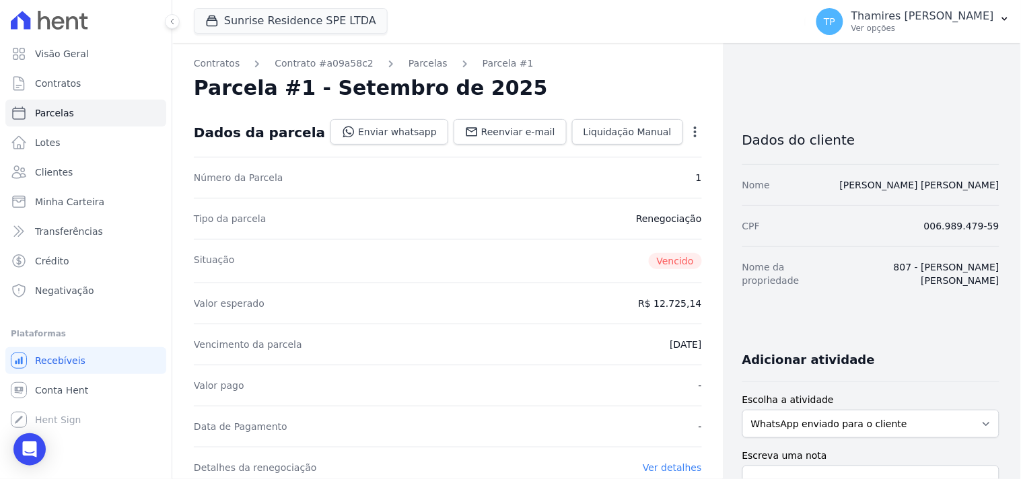
click at [688, 127] on icon "button" at bounding box center [694, 131] width 13 height 13
click at [409, 62] on link "Parcelas" at bounding box center [428, 64] width 39 height 14
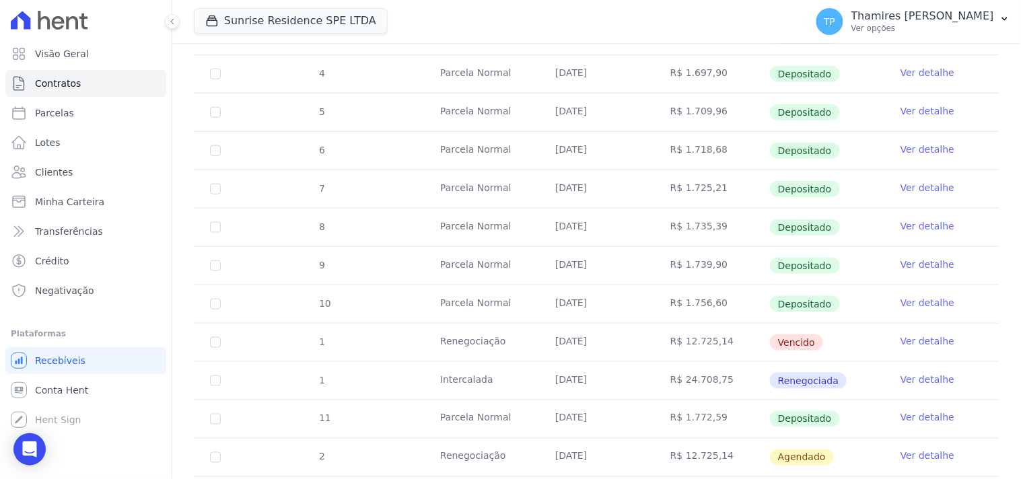
scroll to position [374, 0]
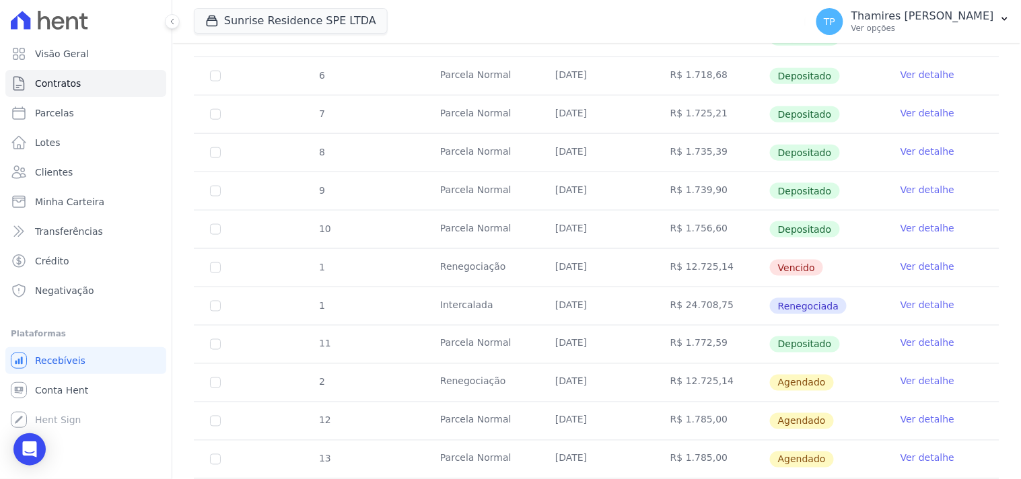
click at [911, 264] on link "Ver detalhe" at bounding box center [927, 266] width 54 height 13
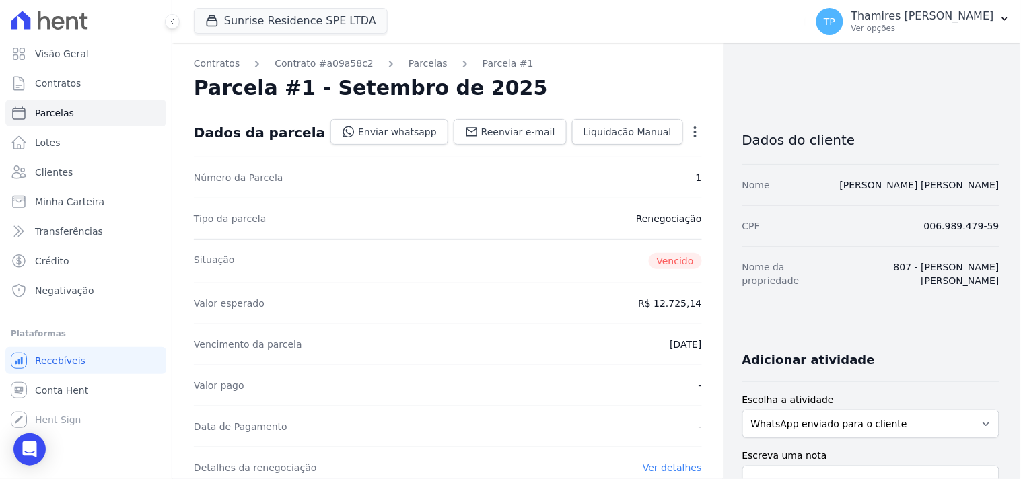
scroll to position [299, 0]
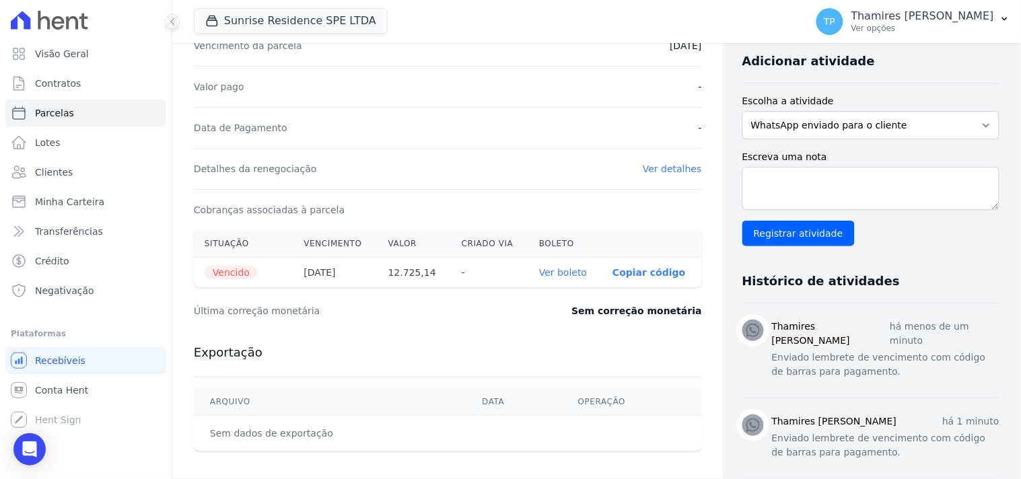
click at [641, 267] on p "Copiar código" at bounding box center [648, 272] width 73 height 11
drag, startPoint x: 386, startPoint y: 273, endPoint x: 426, endPoint y: 273, distance: 40.4
click at [426, 273] on th "12.725,14" at bounding box center [414, 273] width 73 height 30
copy th "12.725,14"
drag, startPoint x: 303, startPoint y: 270, endPoint x: 357, endPoint y: 270, distance: 54.5
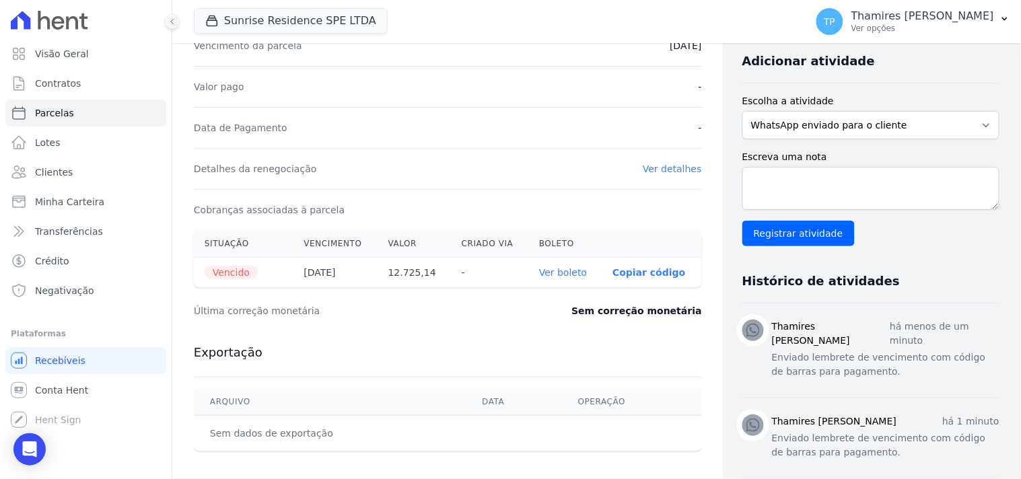
click at [357, 270] on th "15/09/2025" at bounding box center [335, 273] width 84 height 30
copy th "15/09/2025"
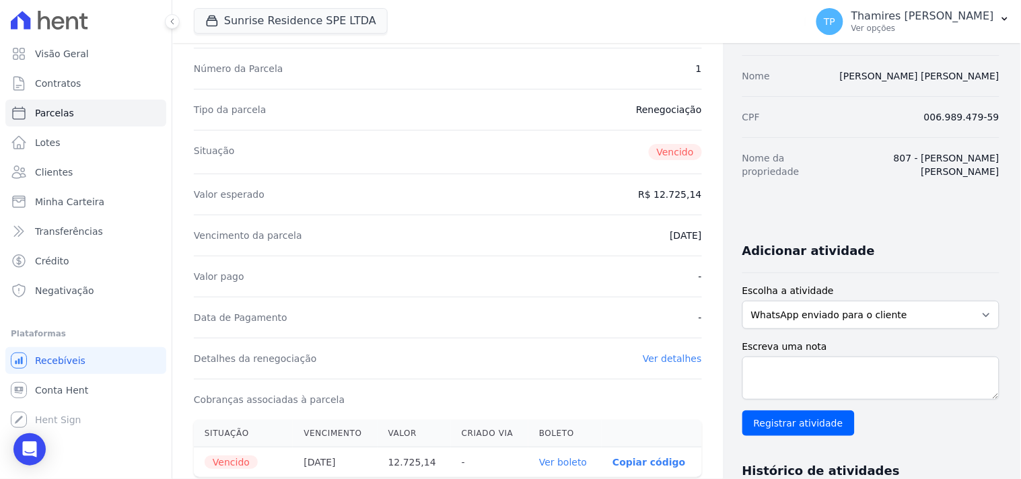
scroll to position [0, 0]
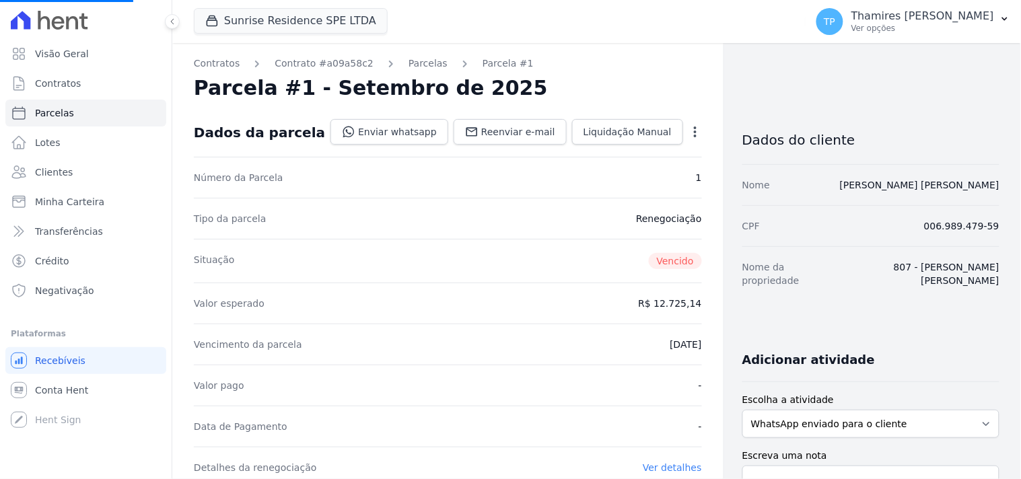
select select
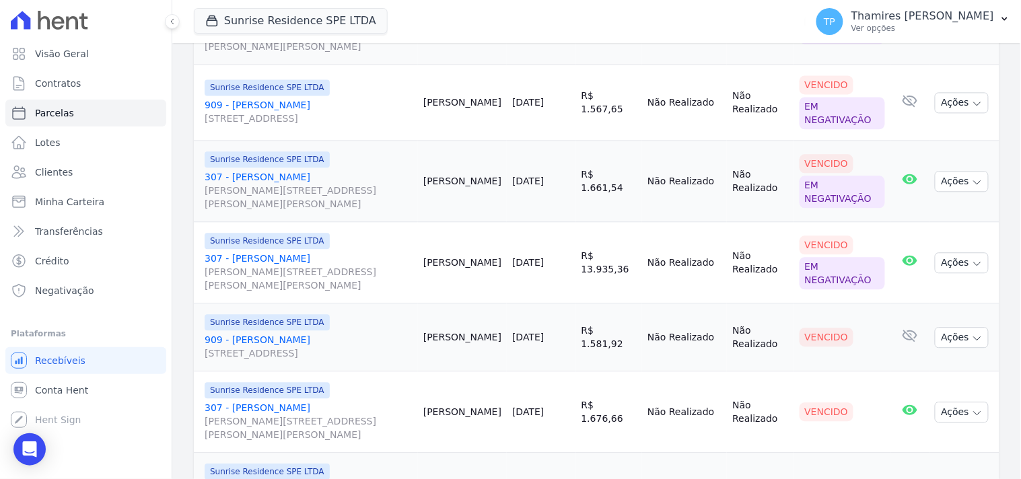
scroll to position [899, 0]
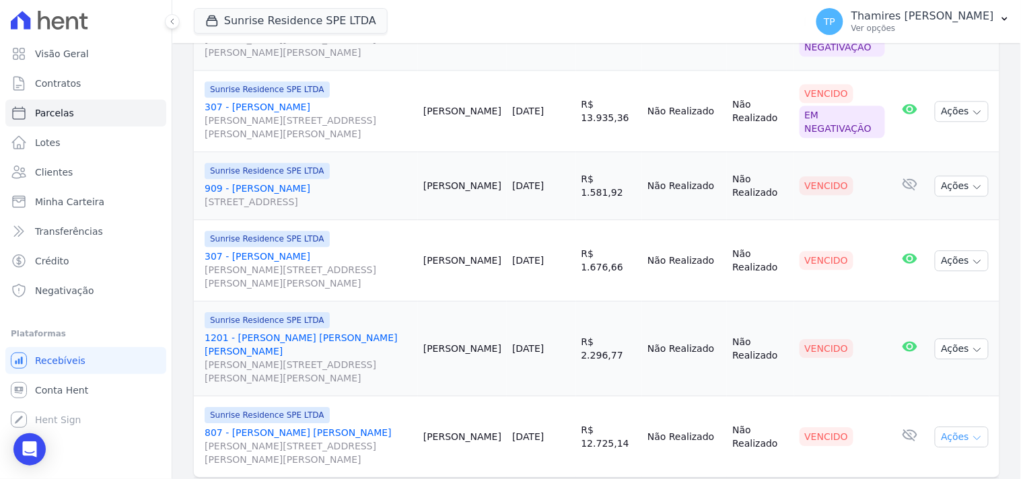
click at [946, 427] on button "Ações" at bounding box center [962, 437] width 54 height 21
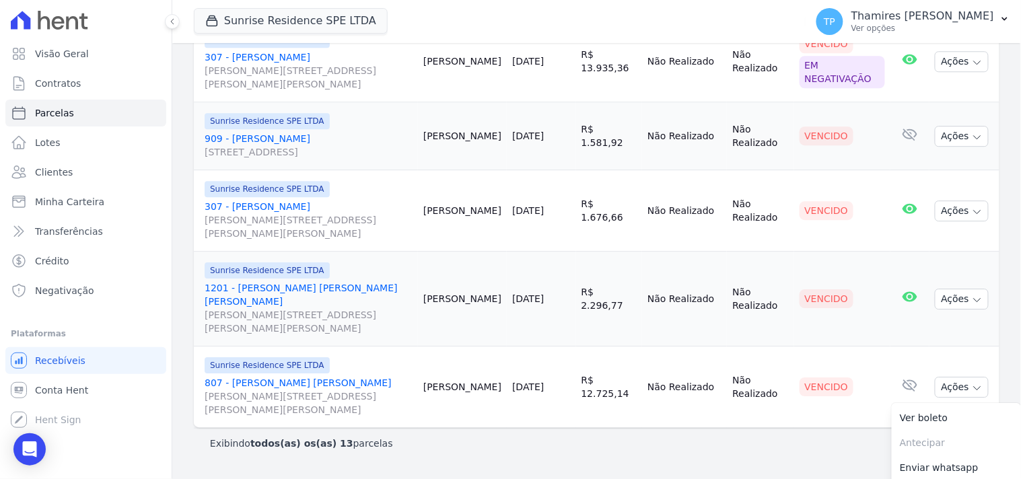
scroll to position [963, 0]
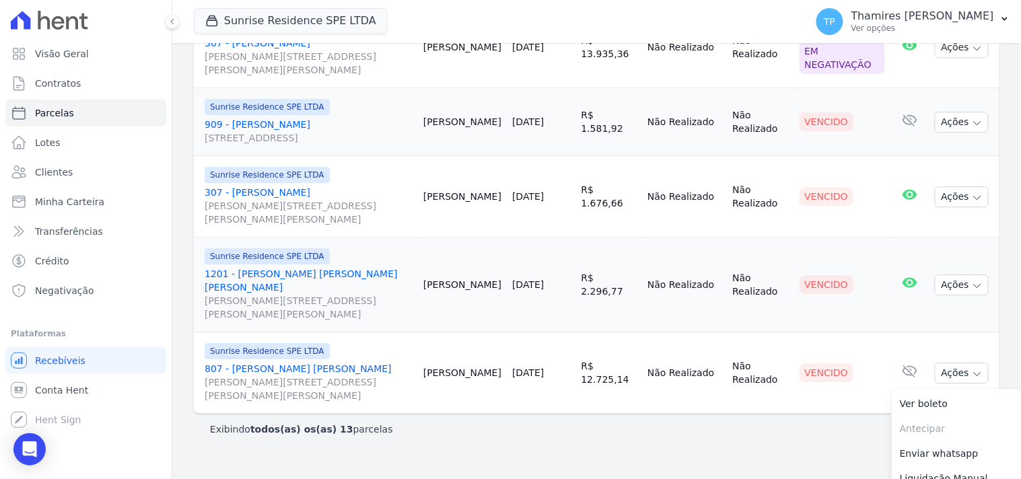
click at [703, 423] on div "Exibindo todos(as) os(as) 13 parcelas" at bounding box center [596, 429] width 773 height 13
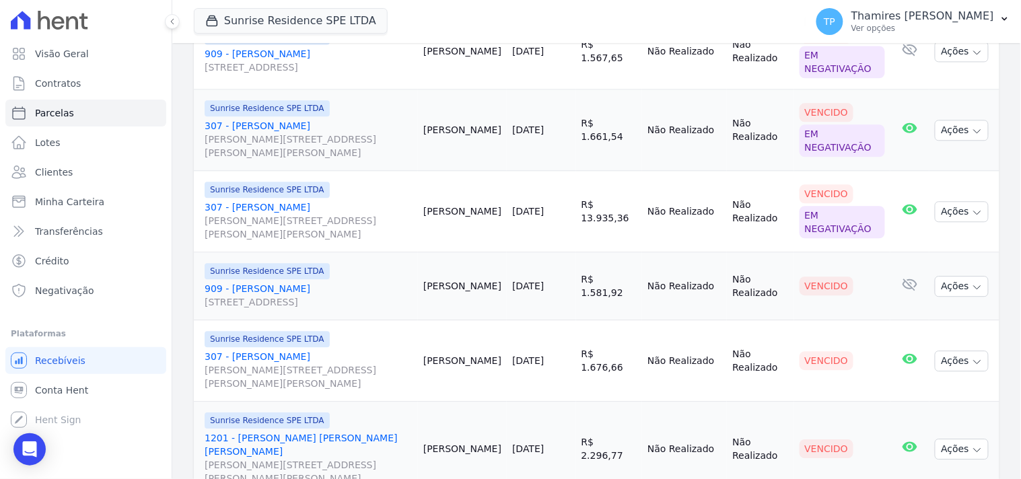
scroll to position [899, 0]
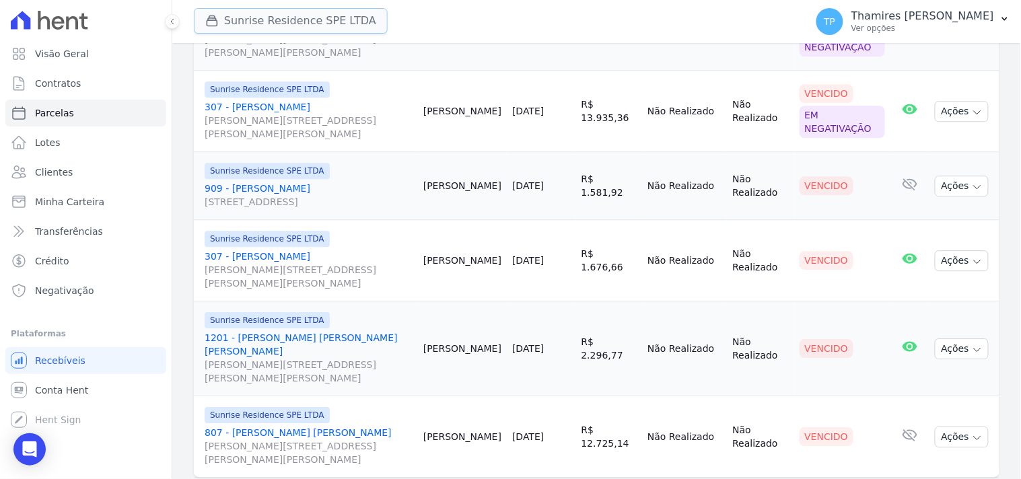
drag, startPoint x: 304, startPoint y: 15, endPoint x: 308, endPoint y: 28, distance: 13.4
click at [305, 15] on button "Sunrise Residence SPE LTDA" at bounding box center [291, 21] width 194 height 26
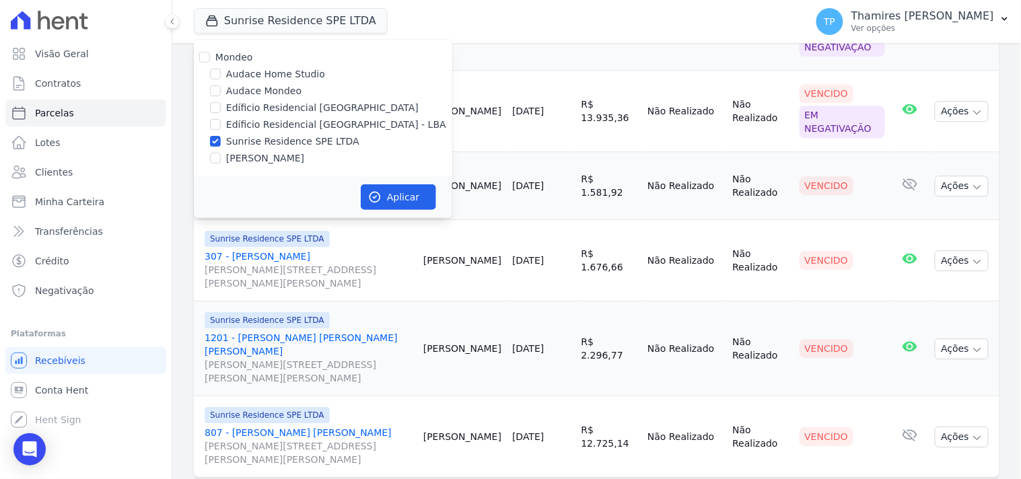
click at [285, 124] on label "Edíficio Residencial [GEOGRAPHIC_DATA] - LBA" at bounding box center [336, 125] width 220 height 14
click at [221, 124] on input "Edíficio Residencial [GEOGRAPHIC_DATA] - LBA" at bounding box center [215, 124] width 11 height 11
checkbox input "true"
click at [292, 137] on label "Sunrise Residence SPE LTDA" at bounding box center [292, 142] width 133 height 14
click at [221, 137] on input "Sunrise Residence SPE LTDA" at bounding box center [215, 141] width 11 height 11
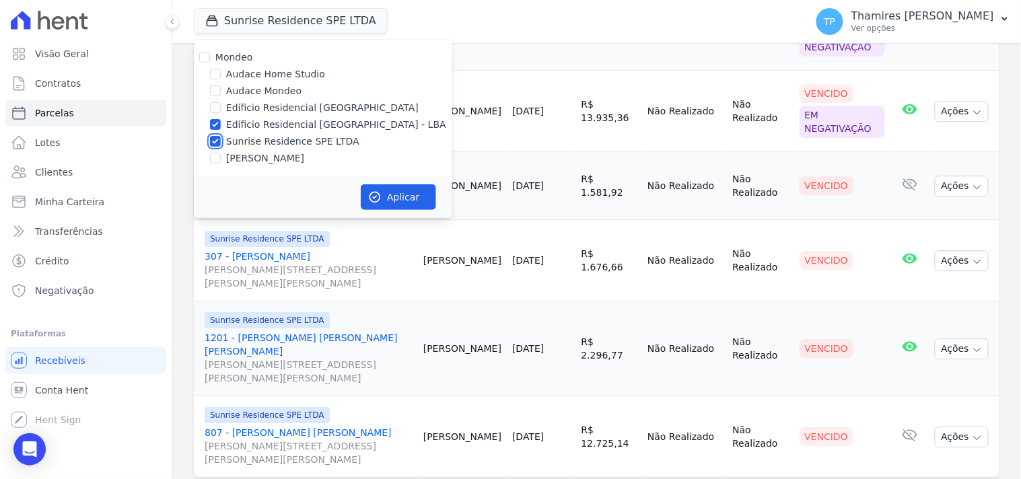
checkbox input "false"
click at [425, 199] on button "Aplicar" at bounding box center [398, 197] width 75 height 26
select select
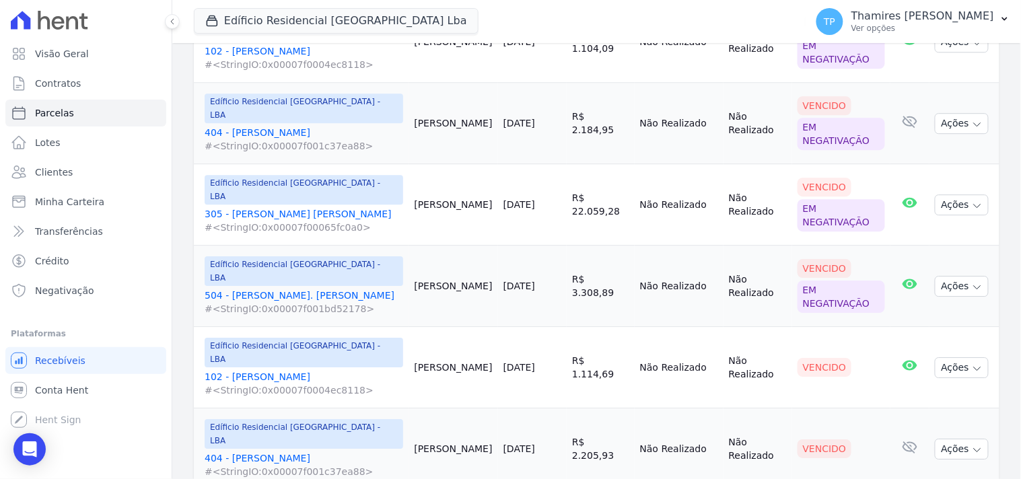
scroll to position [972, 0]
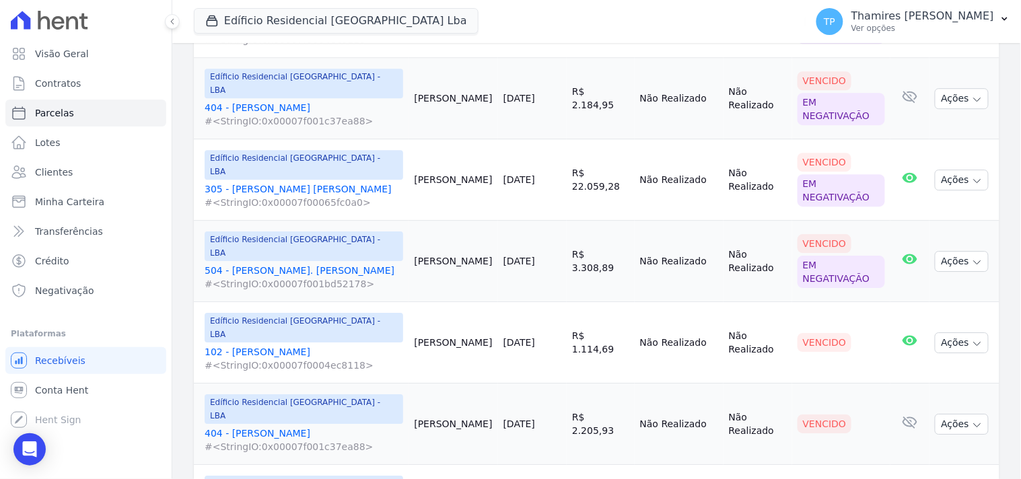
click at [635, 384] on td "Não Realizado" at bounding box center [679, 424] width 89 height 81
click at [243, 345] on link "102 - Michel Civila #<StringIO:0x00007f0004ec8118>" at bounding box center [304, 358] width 199 height 27
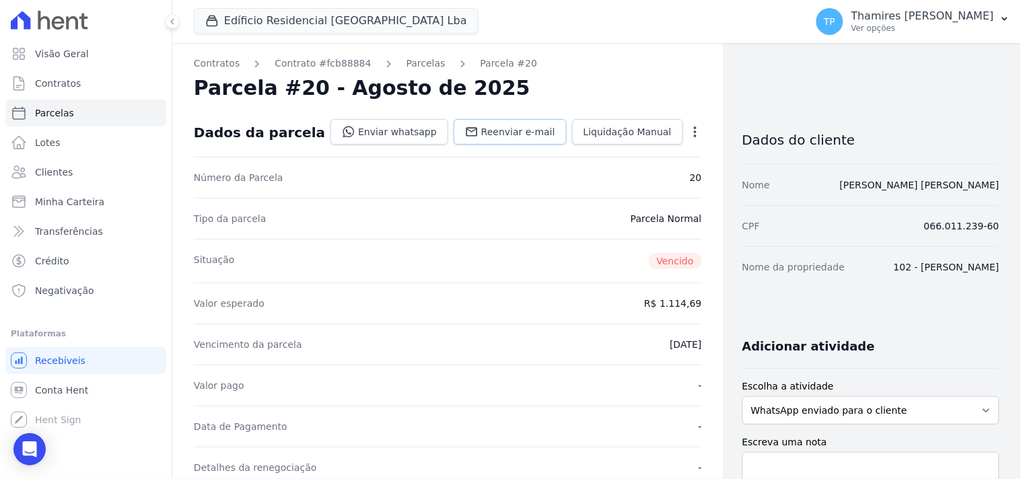
click at [501, 140] on link "Reenviar e-mail" at bounding box center [510, 132] width 113 height 26
click at [386, 130] on link "Enviar whatsapp" at bounding box center [389, 132] width 118 height 26
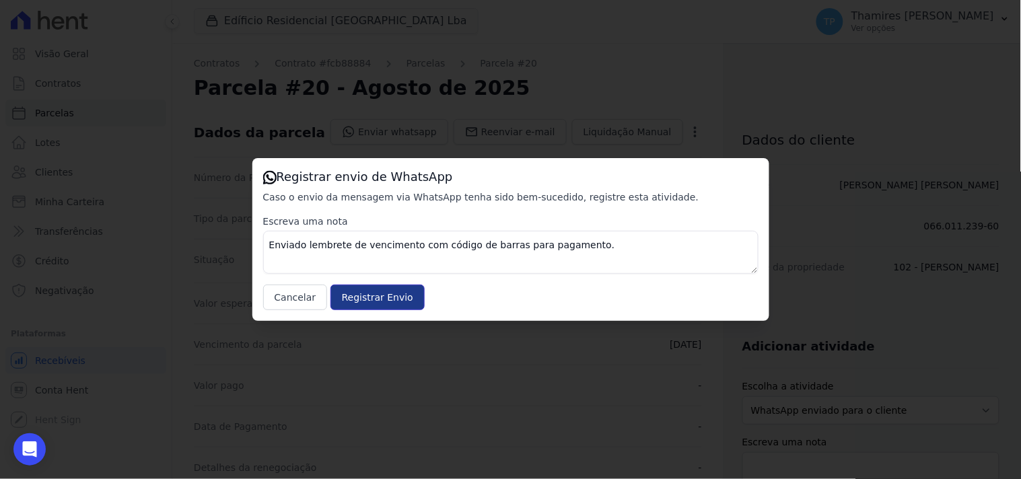
click at [393, 290] on input "Registrar Envio" at bounding box center [377, 298] width 94 height 26
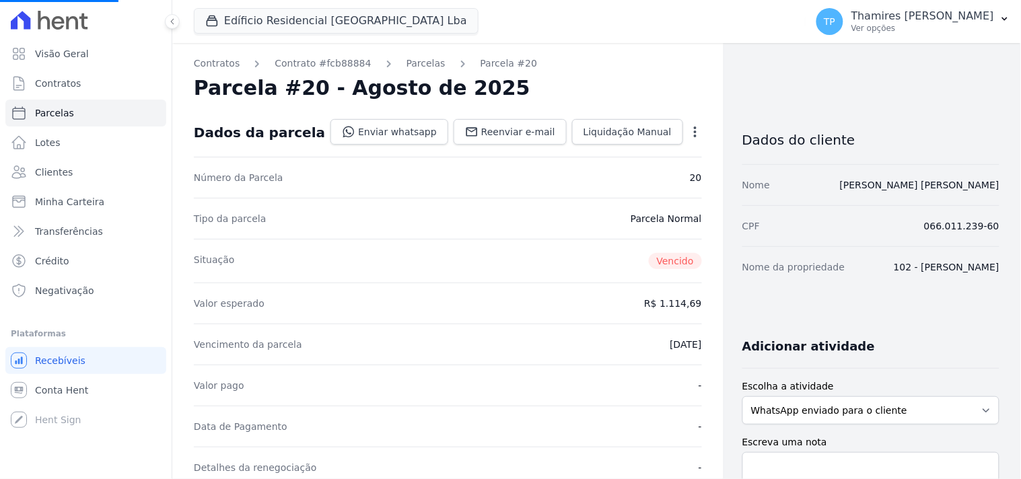
select select
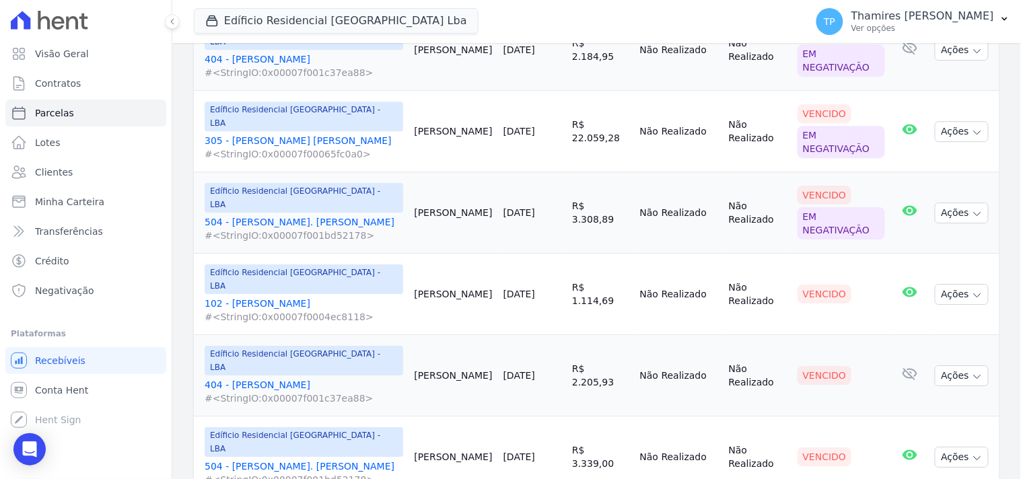
scroll to position [1047, 0]
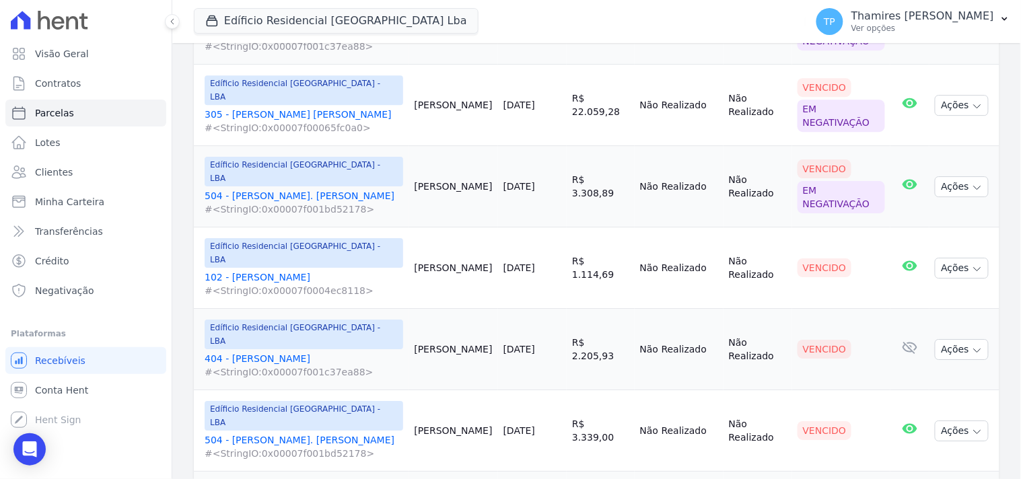
click at [267, 352] on link "404 - Douglas Alexandre #<StringIO:0x00007f001c37ea88>" at bounding box center [304, 365] width 199 height 27
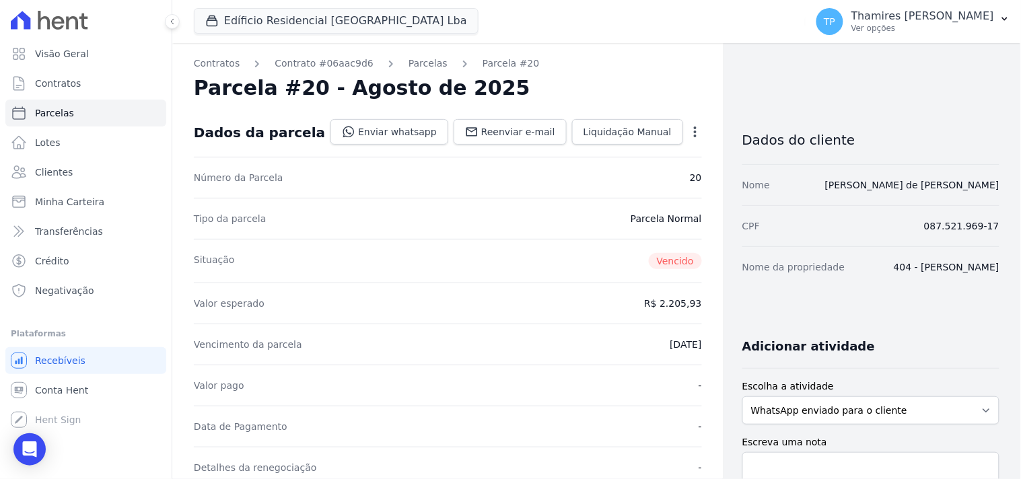
click at [499, 145] on div "Enviar whatsapp Registrar envio de WhatsApp Caso o envio da mensagem via WhatsA…" at bounding box center [516, 132] width 372 height 27
click at [489, 133] on span "Reenviar e-mail" at bounding box center [518, 131] width 74 height 13
click at [390, 122] on link "Enviar whatsapp" at bounding box center [389, 132] width 118 height 26
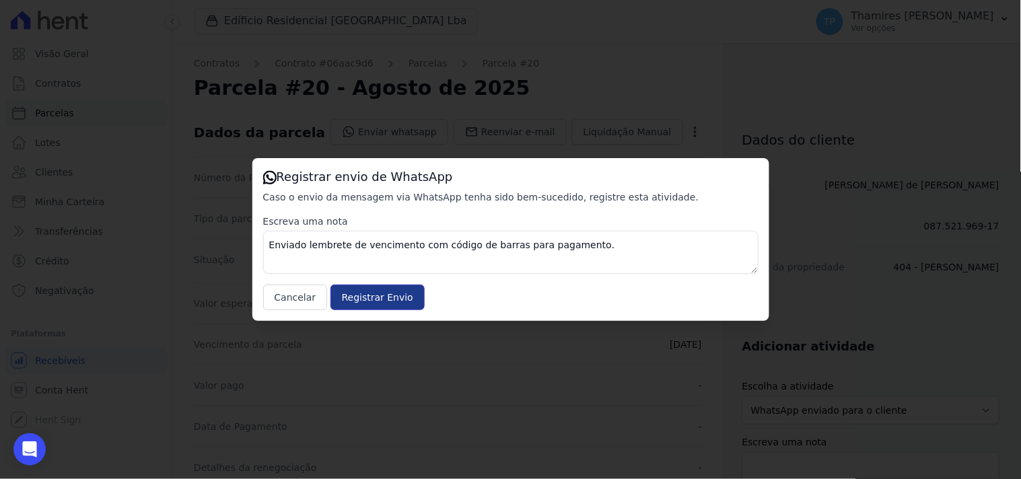
click at [362, 295] on input "Registrar Envio" at bounding box center [377, 298] width 94 height 26
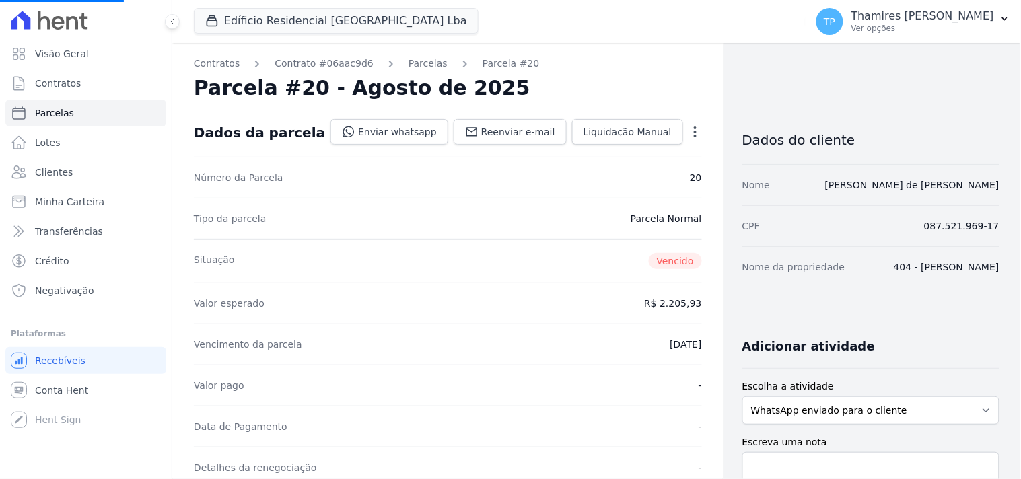
select select
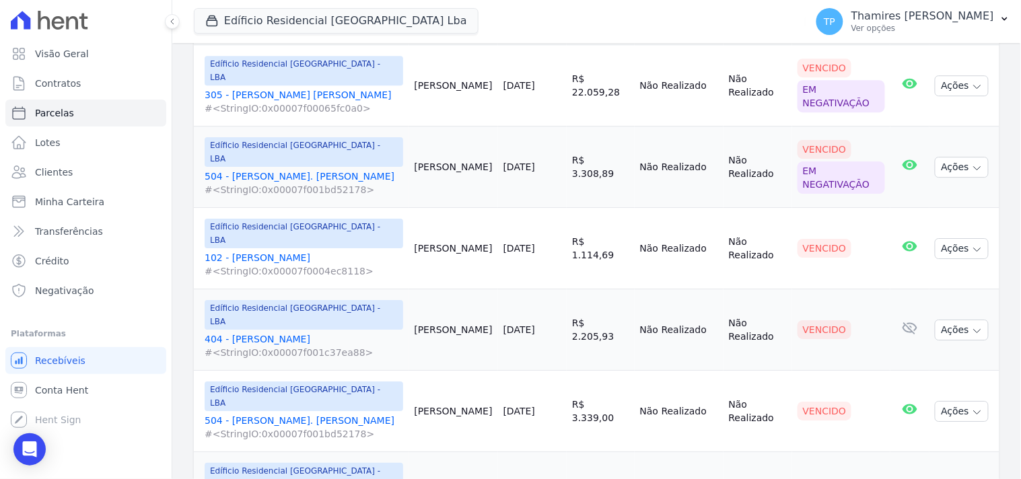
scroll to position [1072, 0]
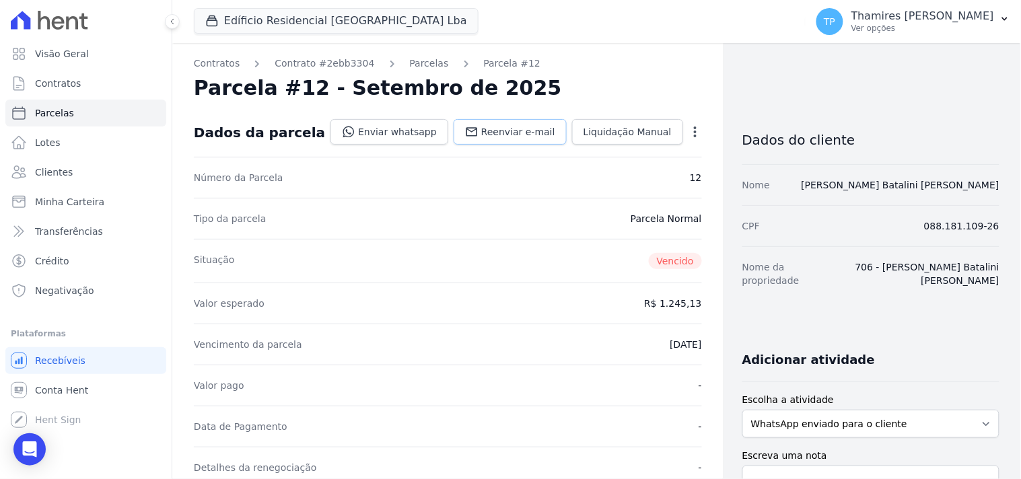
click at [480, 125] on link "Reenviar e-mail" at bounding box center [510, 132] width 113 height 26
click at [402, 132] on link "Enviar whatsapp" at bounding box center [389, 132] width 118 height 26
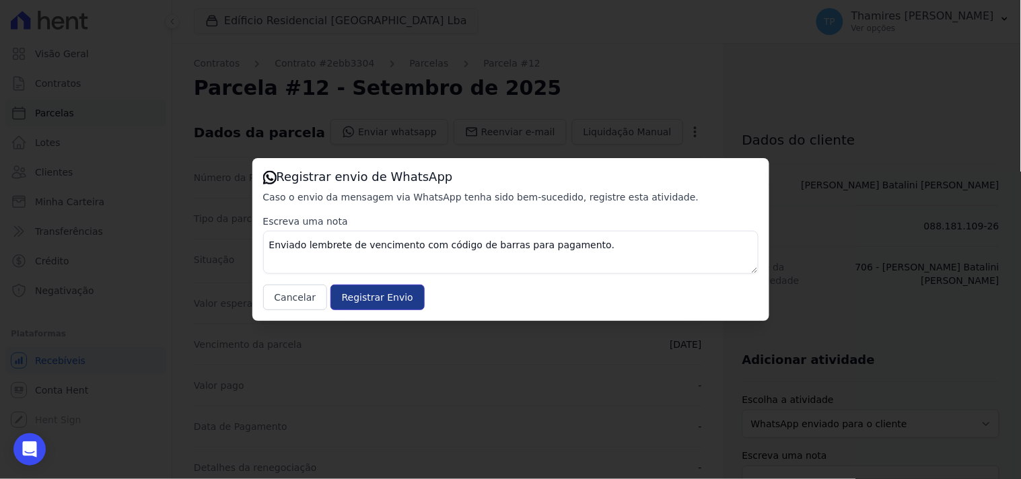
click at [377, 304] on input "Registrar Envio" at bounding box center [377, 298] width 94 height 26
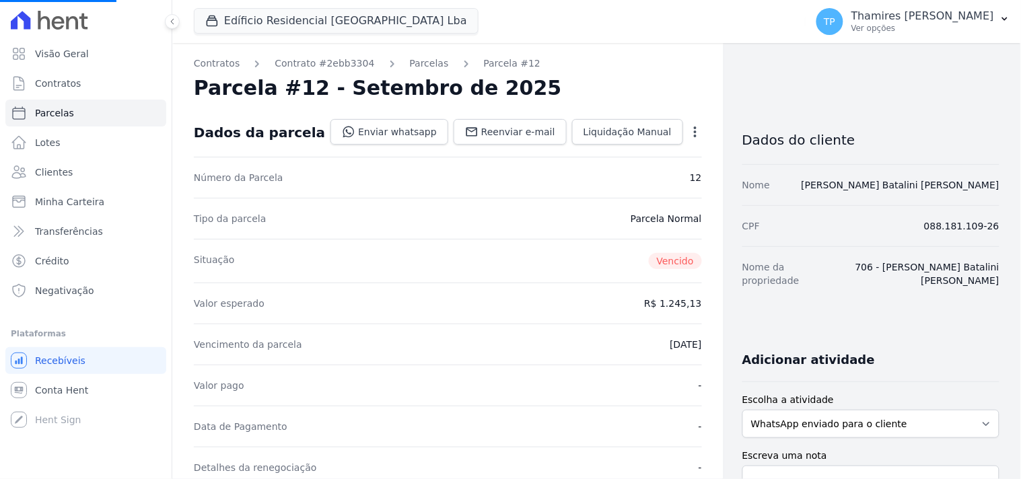
select select
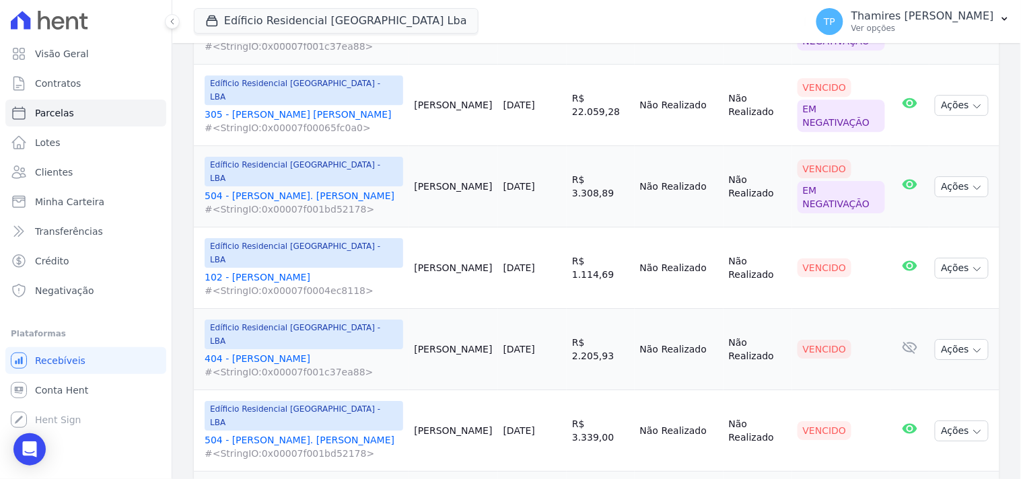
scroll to position [1072, 0]
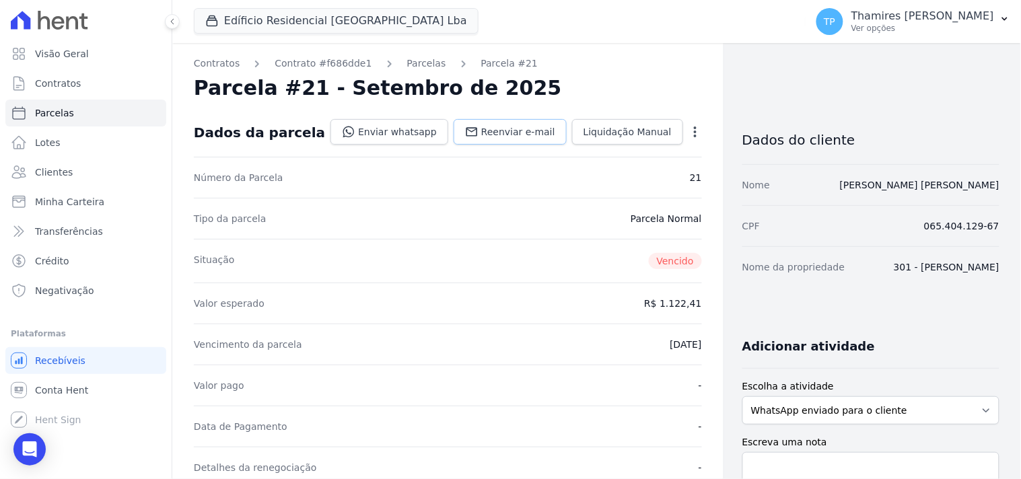
click at [508, 131] on span "Reenviar e-mail" at bounding box center [518, 131] width 74 height 13
click at [394, 125] on link "Enviar whatsapp" at bounding box center [389, 132] width 118 height 26
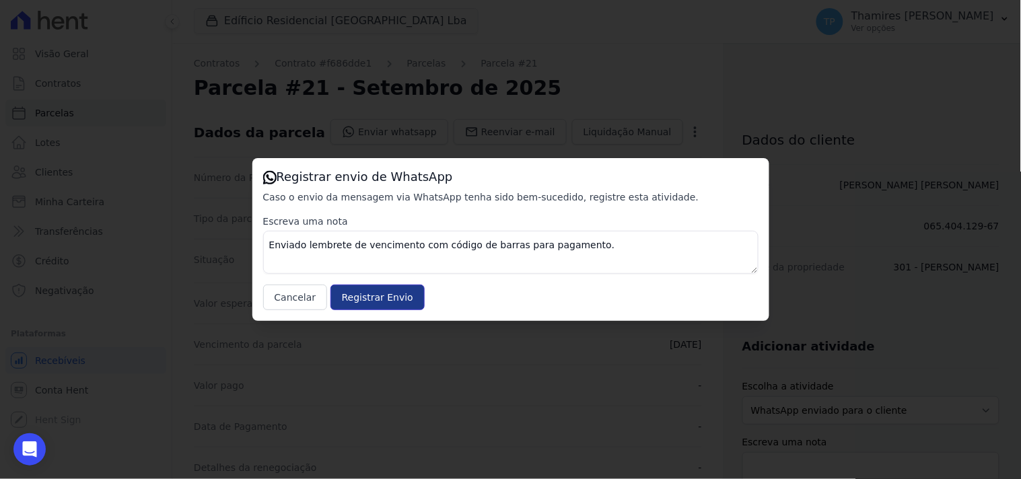
click at [378, 300] on input "Registrar Envio" at bounding box center [377, 298] width 94 height 26
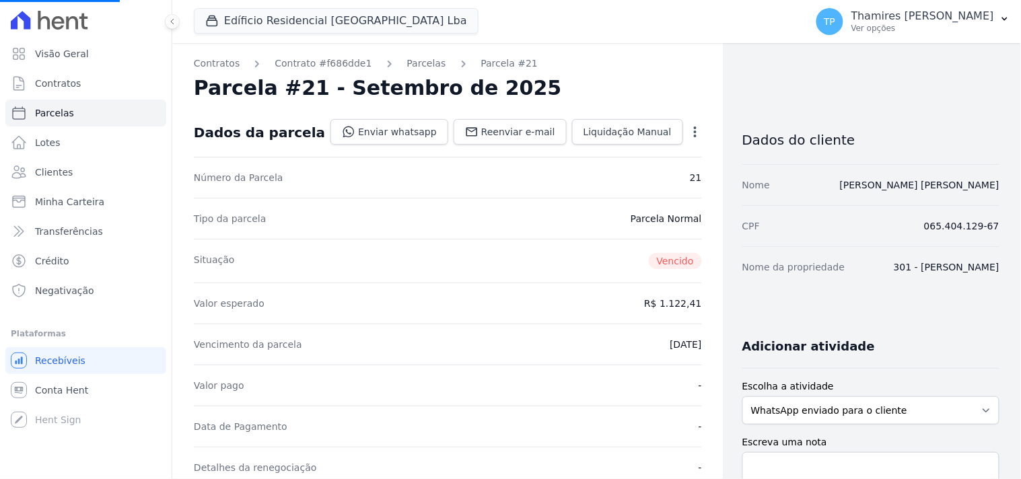
select select
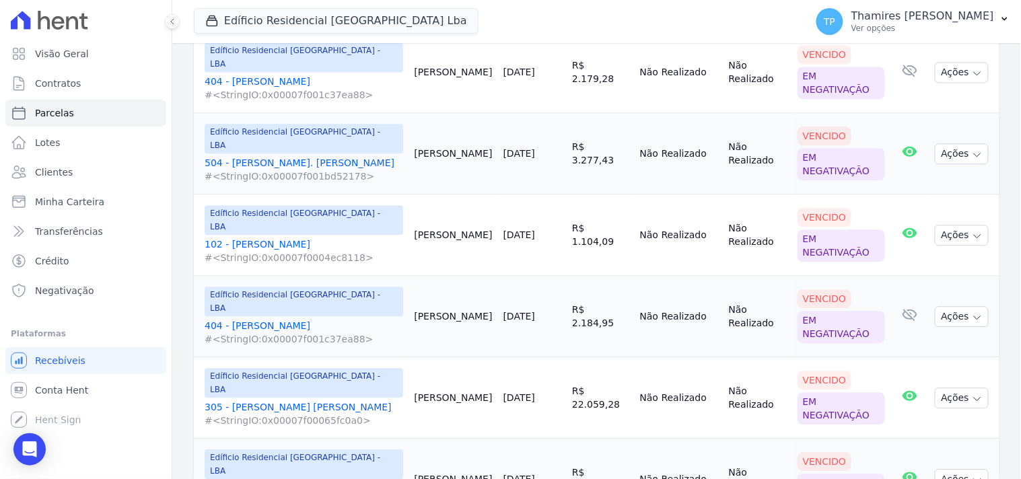
scroll to position [1072, 0]
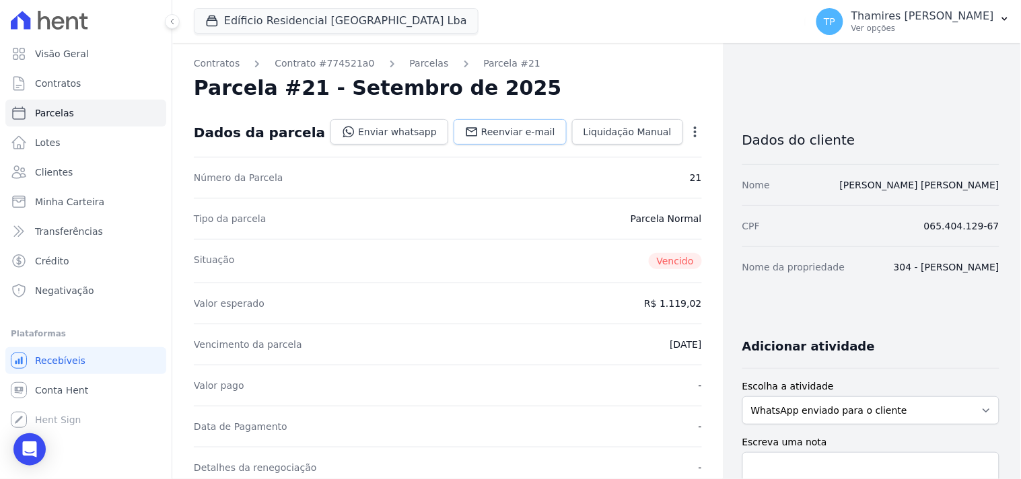
click at [528, 131] on span "Reenviar e-mail" at bounding box center [518, 131] width 74 height 13
click at [394, 130] on link "Enviar whatsapp" at bounding box center [389, 132] width 118 height 26
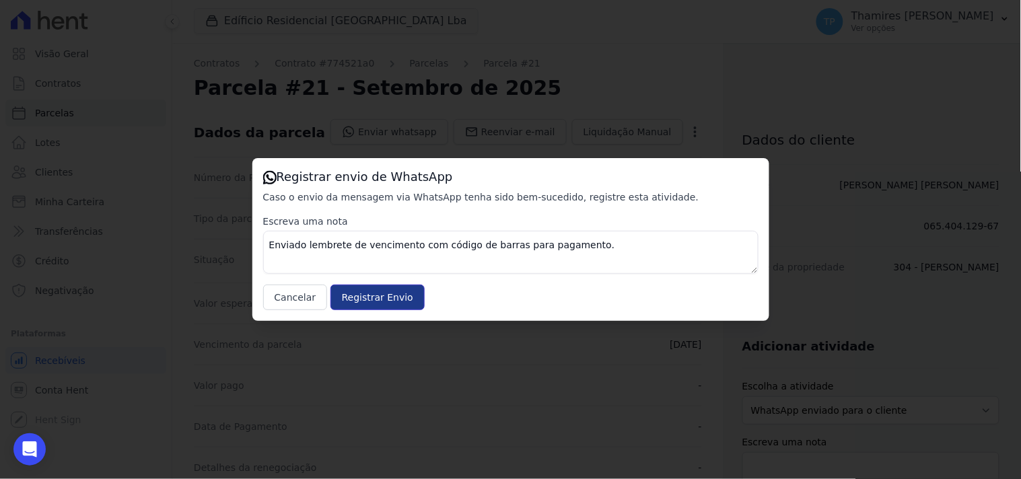
click at [353, 304] on input "Registrar Envio" at bounding box center [377, 298] width 94 height 26
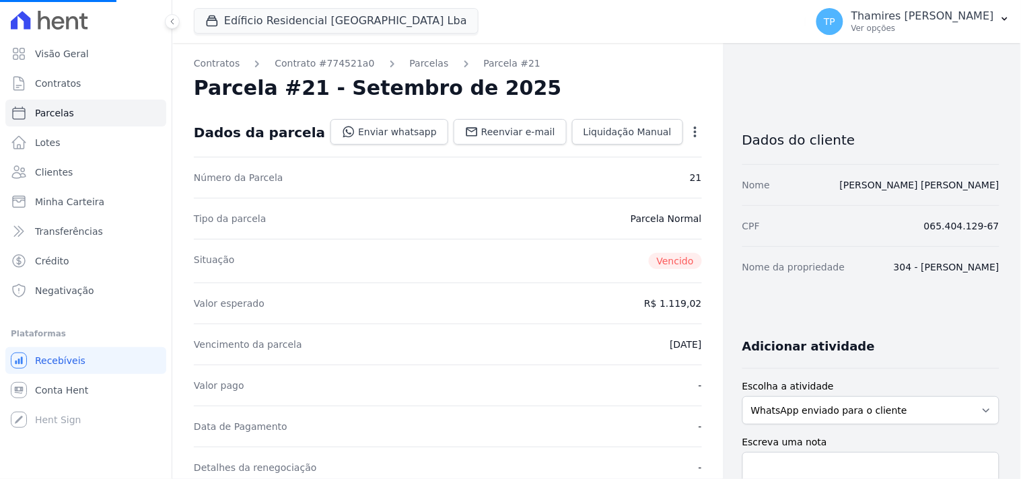
select select
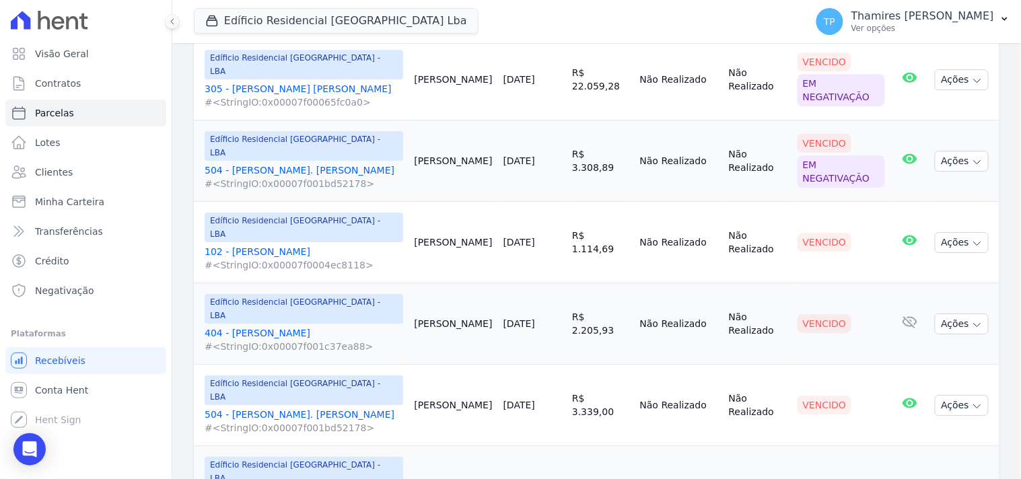
scroll to position [698, 0]
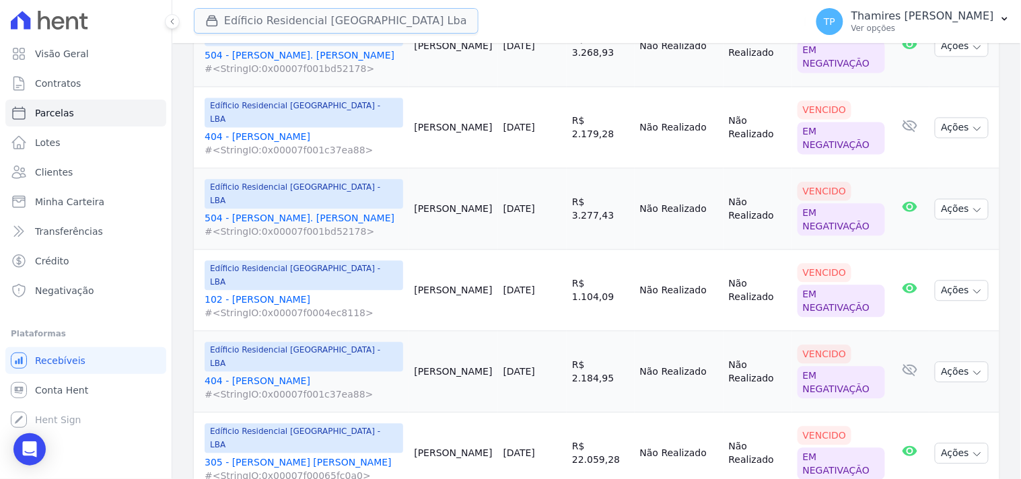
click at [358, 23] on button "Edíficio Residencial Grevílea Park Lba" at bounding box center [336, 21] width 285 height 26
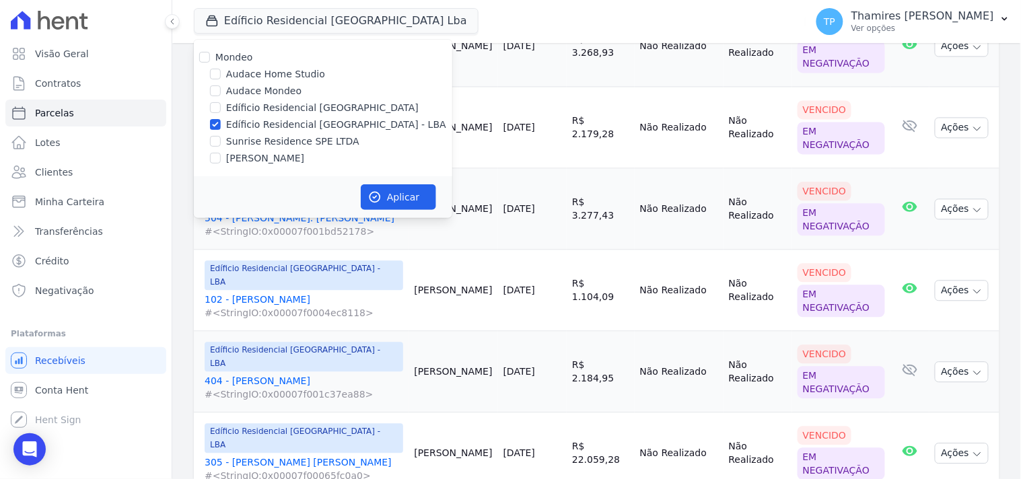
click at [297, 122] on label "Edíficio Residencial [GEOGRAPHIC_DATA] - LBA" at bounding box center [336, 125] width 220 height 14
click at [221, 122] on input "Edíficio Residencial [GEOGRAPHIC_DATA] - LBA" at bounding box center [215, 124] width 11 height 11
checkbox input "false"
click at [79, 42] on link "Visão Geral" at bounding box center [85, 53] width 161 height 27
